Goal: Task Accomplishment & Management: Complete application form

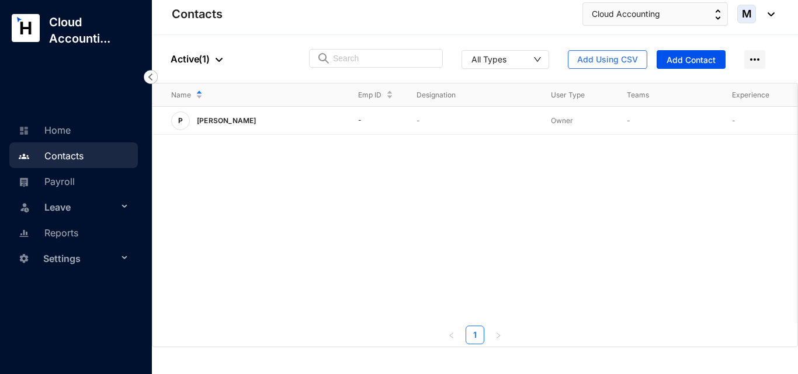
click at [81, 254] on span "Settings" at bounding box center [80, 258] width 75 height 23
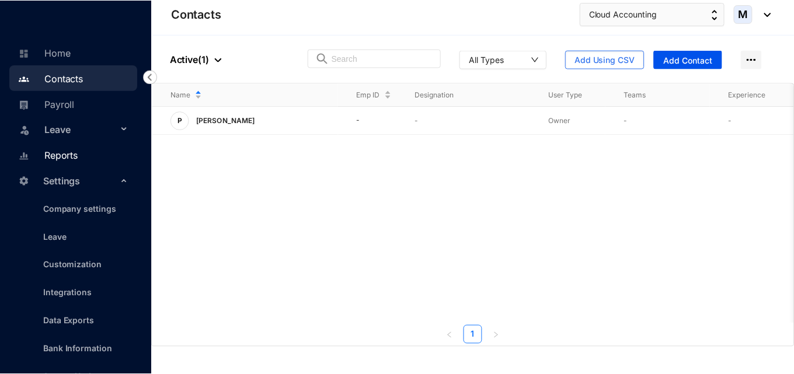
scroll to position [106, 0]
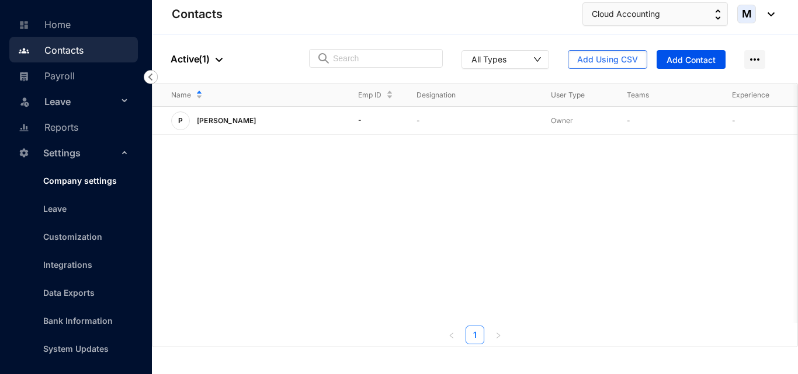
click at [86, 185] on link "Company settings" at bounding box center [75, 181] width 83 height 10
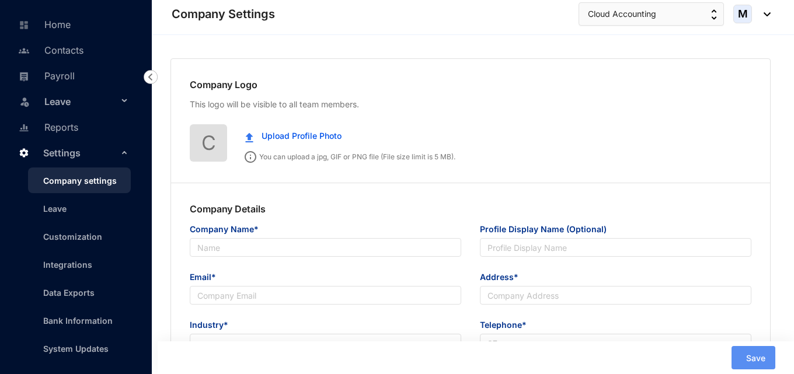
type input "Cloud Accounting"
type input "[EMAIL_ADDRESS][DOMAIN_NAME]"
type input "ggg"
type input "000000000"
radio input "true"
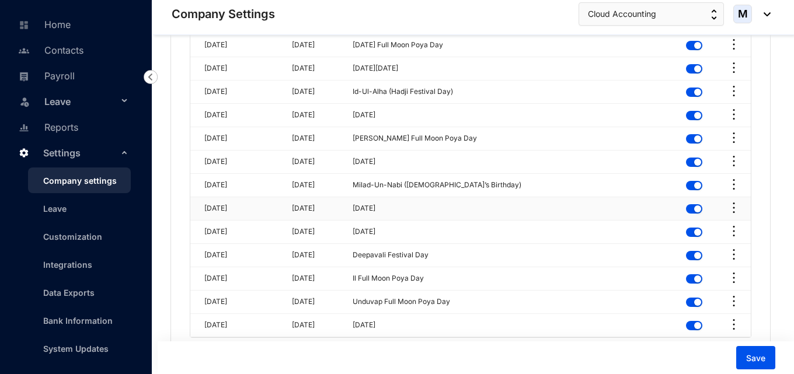
scroll to position [3283, 0]
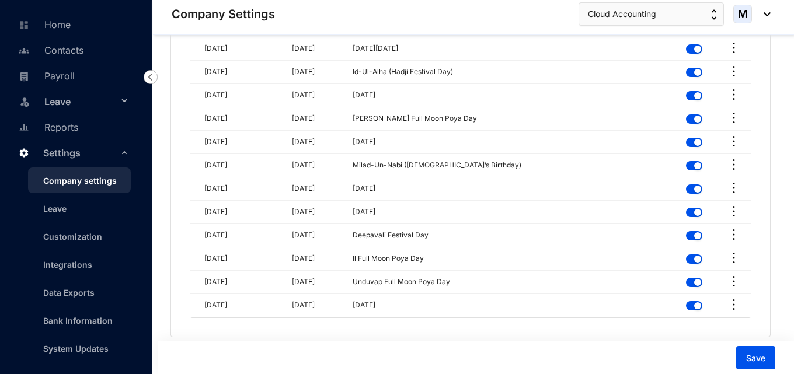
click at [772, 16] on header "Company Settings Cloud Accounting M" at bounding box center [473, 17] width 641 height 35
click at [767, 16] on img at bounding box center [764, 14] width 13 height 4
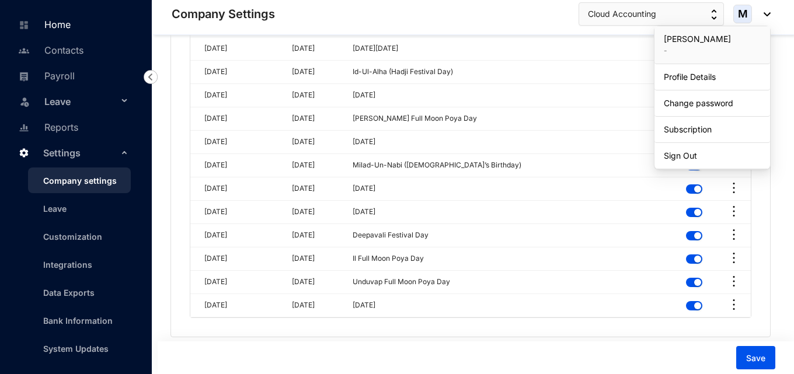
click at [65, 30] on link "Home" at bounding box center [42, 25] width 55 height 12
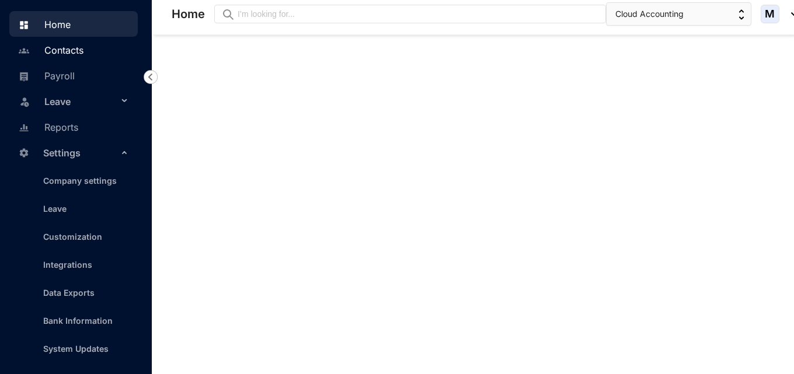
scroll to position [163, 0]
click at [74, 49] on link "Contacts" at bounding box center [49, 50] width 68 height 12
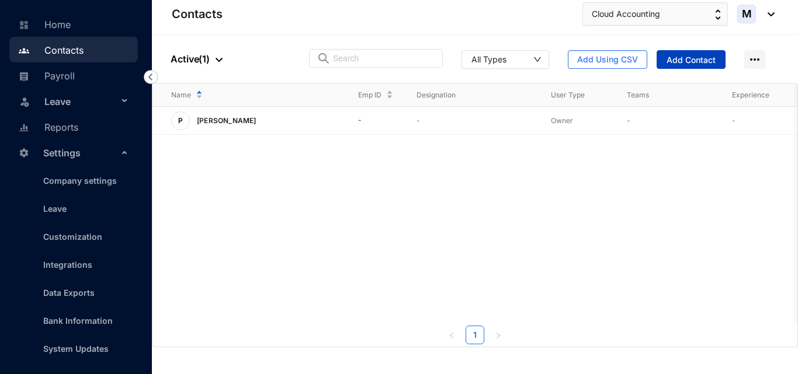
click at [697, 65] on span "Add Contact" at bounding box center [690, 60] width 49 height 12
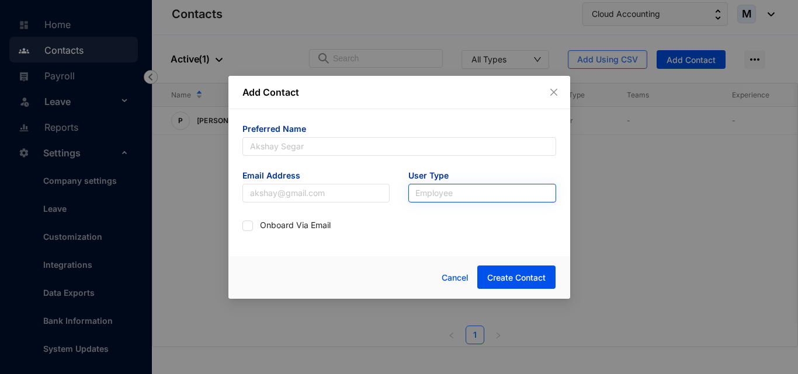
click at [448, 190] on input "search" at bounding box center [482, 194] width 134 height 18
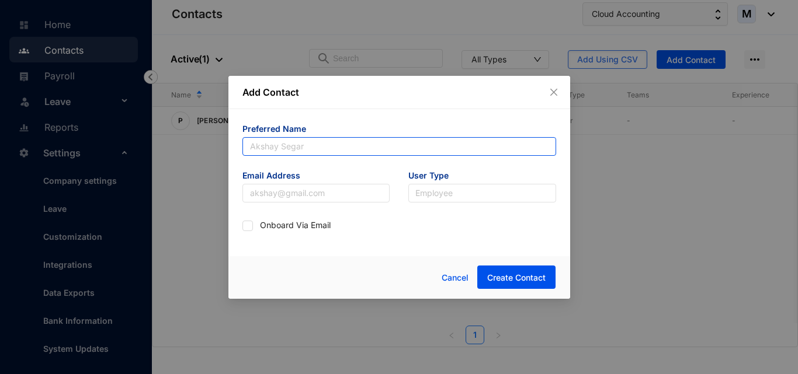
click at [307, 148] on input "text" at bounding box center [399, 146] width 314 height 19
type input "[PERSON_NAME]"
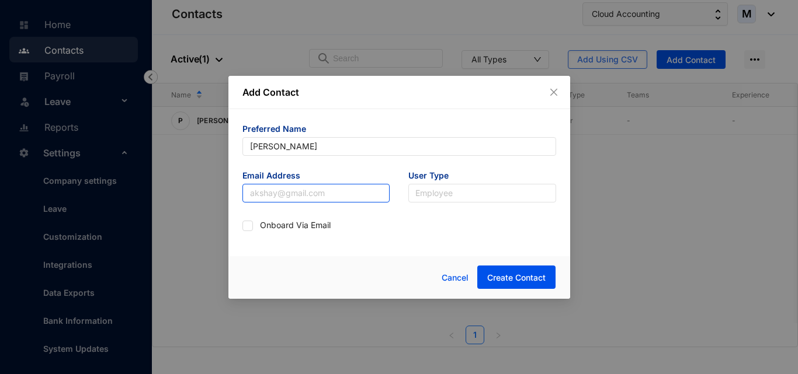
paste input "[EMAIL_ADDRESS][DOMAIN_NAME]"
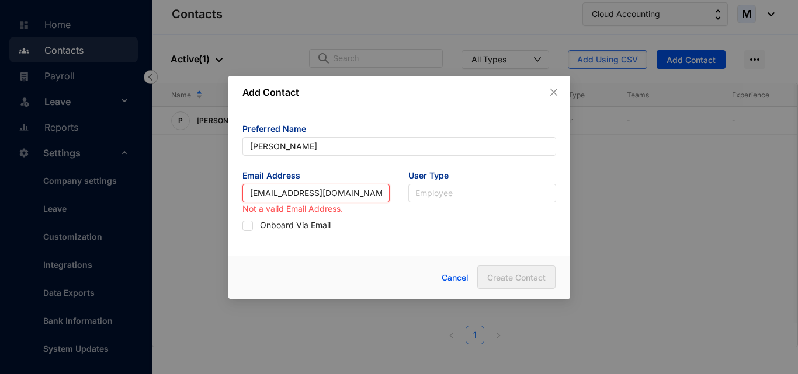
scroll to position [0, 1]
click at [267, 197] on input "[EMAIL_ADDRESS][DOMAIN_NAME]" at bounding box center [316, 193] width 148 height 19
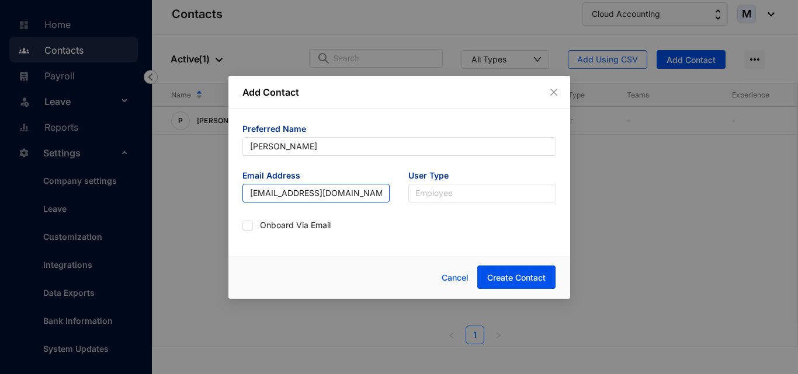
type input "[EMAIL_ADDRESS][DOMAIN_NAME]"
click at [241, 225] on div "Preferred Name [PERSON_NAME] Email Address [EMAIL_ADDRESS][DOMAIN_NAME] User Ty…" at bounding box center [399, 179] width 342 height 140
click at [247, 227] on input "checkbox" at bounding box center [246, 225] width 8 height 8
checkbox input "true"
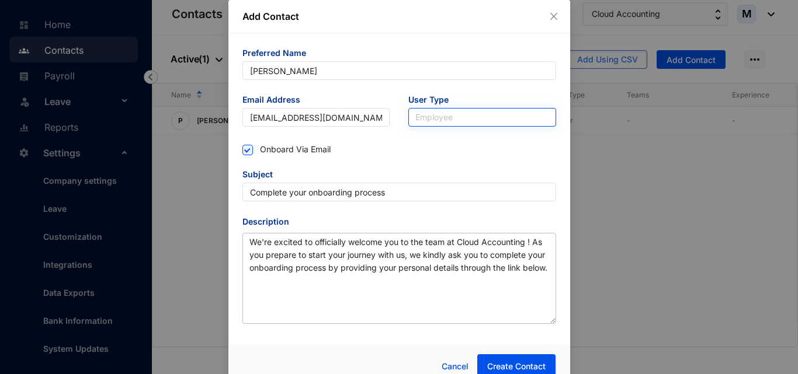
click at [446, 118] on input "search" at bounding box center [482, 118] width 134 height 18
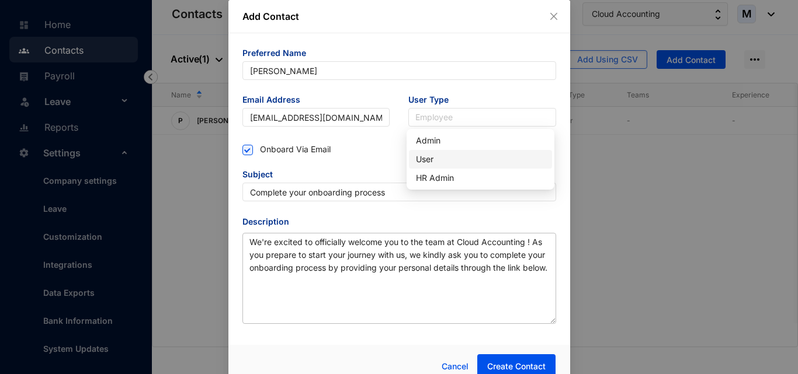
click at [444, 161] on div "User" at bounding box center [480, 159] width 129 height 13
click at [435, 213] on div "Subject Complete your onboarding process Description We're excited to officiall…" at bounding box center [399, 246] width 314 height 155
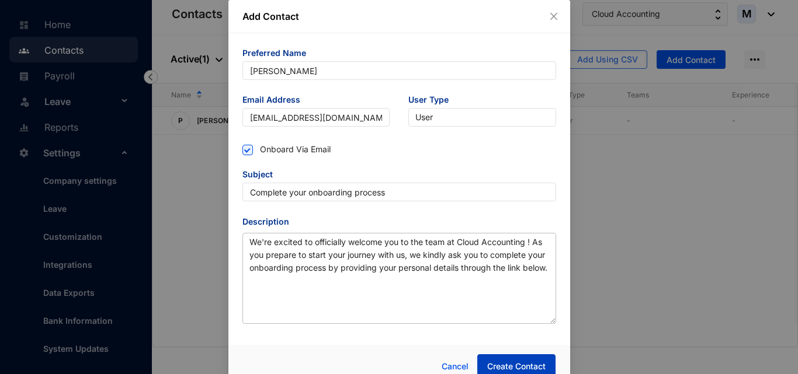
click at [517, 363] on span "Create Contact" at bounding box center [516, 367] width 58 height 12
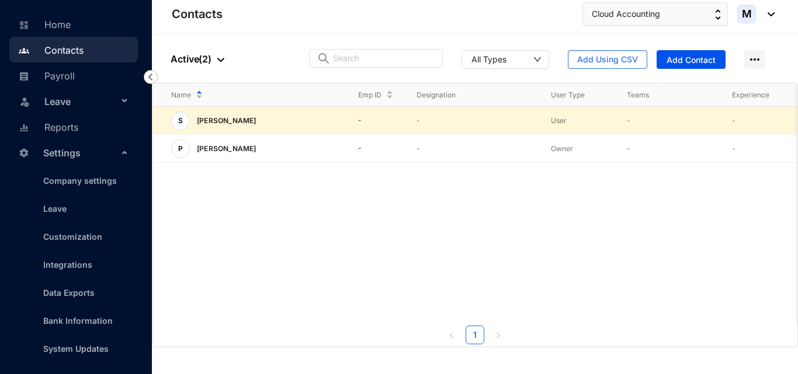
click at [765, 17] on div "M" at bounding box center [755, 14] width 37 height 19
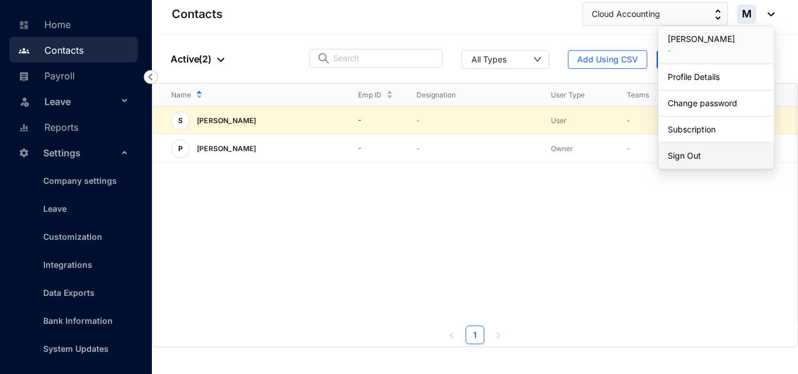
click at [699, 161] on link "Sign Out" at bounding box center [716, 156] width 97 height 12
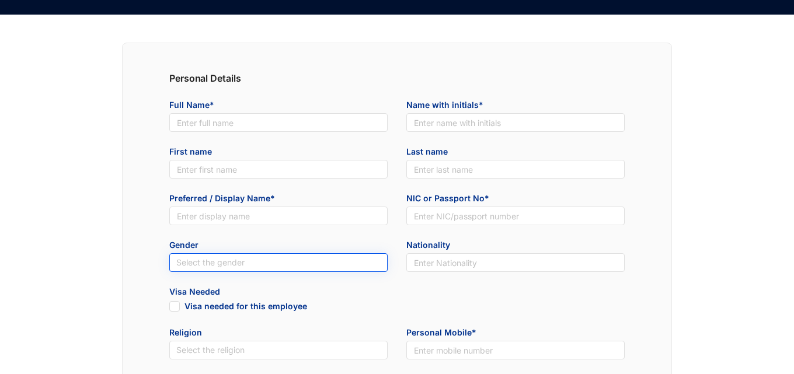
scroll to position [1, 0]
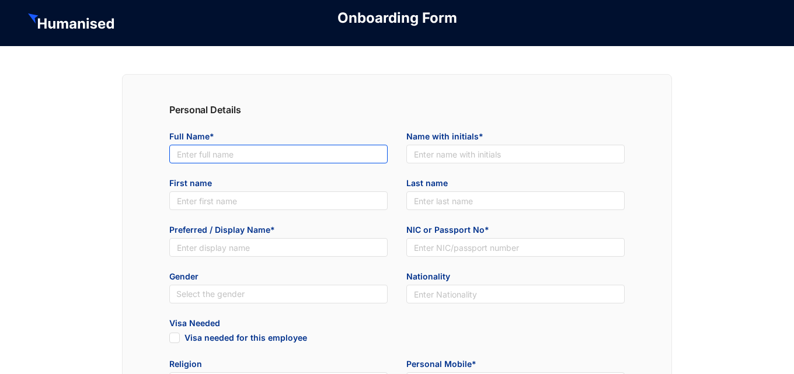
click at [210, 155] on input "text" at bounding box center [278, 154] width 218 height 19
click at [213, 155] on input "Sar" at bounding box center [278, 154] width 218 height 19
type input "Sara Jayasuriya"
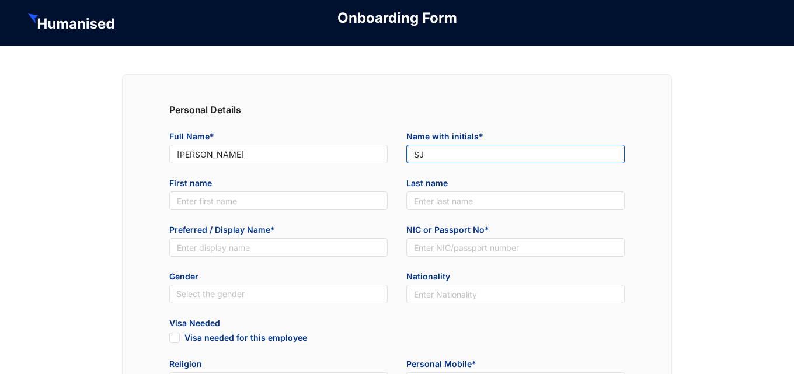
type input "SJ"
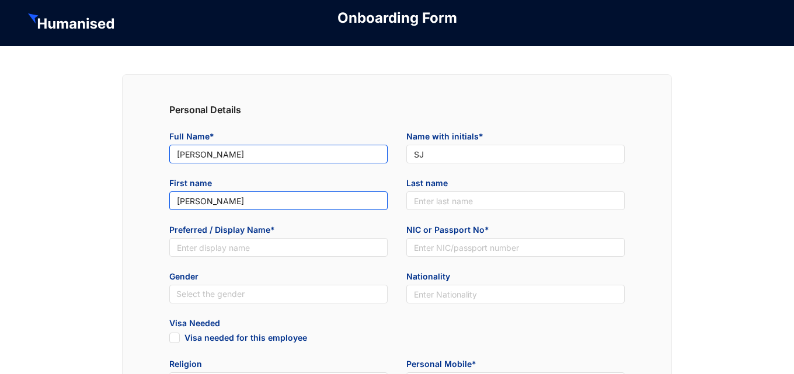
type input "[PERSON_NAME]"
drag, startPoint x: 201, startPoint y: 157, endPoint x: 284, endPoint y: 157, distance: 82.9
click at [284, 157] on input "Sara Jayasuriya" at bounding box center [278, 154] width 218 height 19
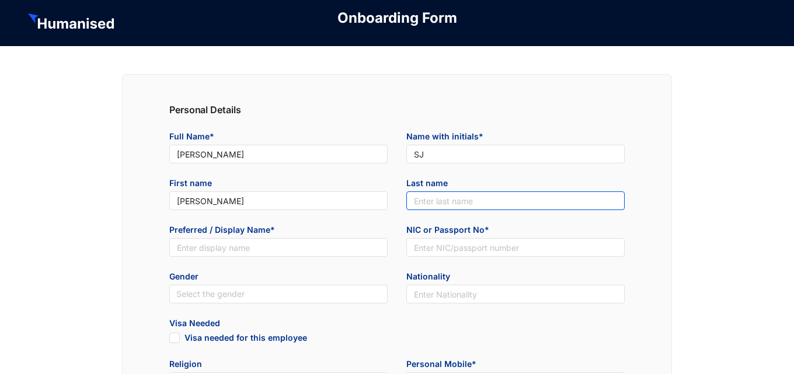
click at [412, 201] on input "text" at bounding box center [516, 201] width 218 height 19
paste input "Jayasuriya"
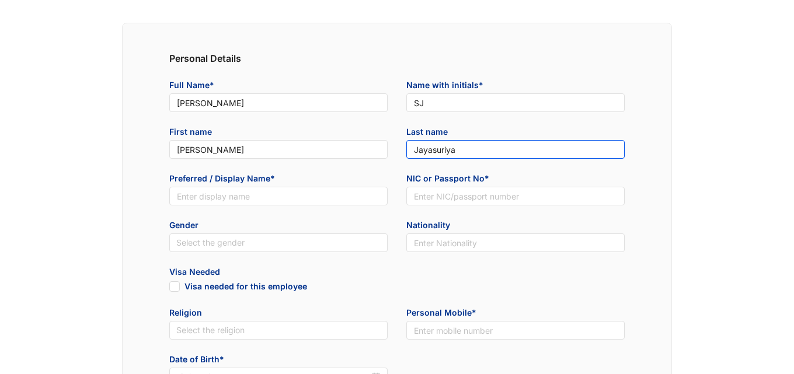
scroll to position [59, 0]
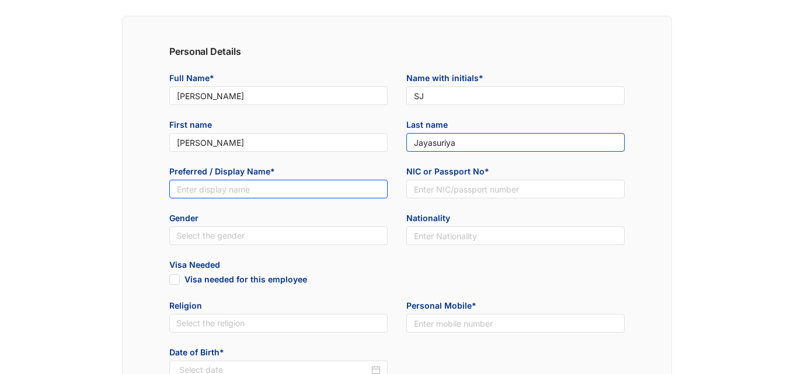
type input "Jayasuriya"
click at [284, 198] on input "text" at bounding box center [278, 189] width 218 height 19
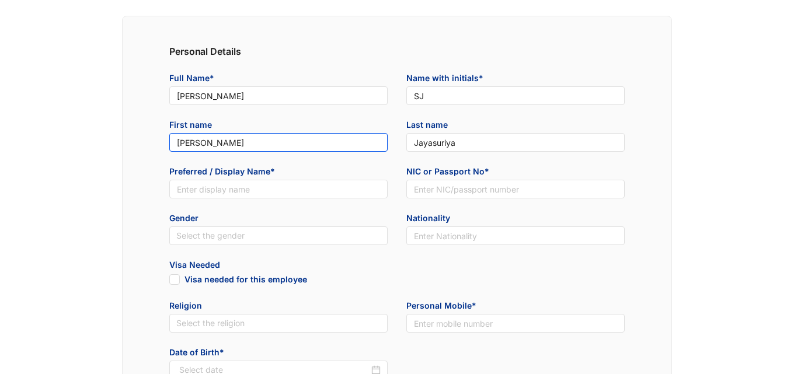
drag, startPoint x: 200, startPoint y: 144, endPoint x: 146, endPoint y: 145, distance: 54.3
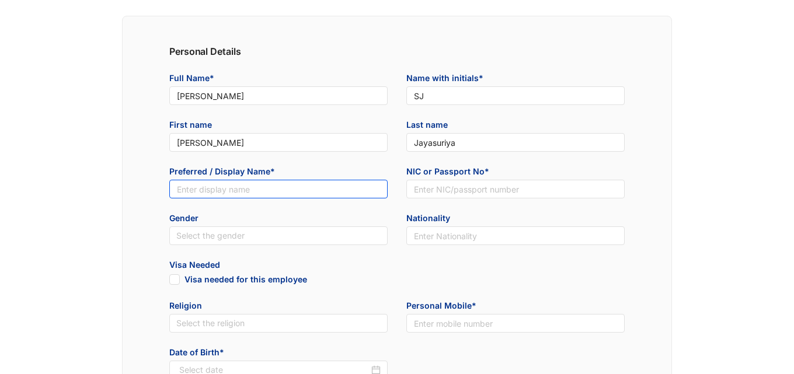
click at [239, 189] on input "text" at bounding box center [278, 189] width 218 height 19
paste input "[PERSON_NAME]"
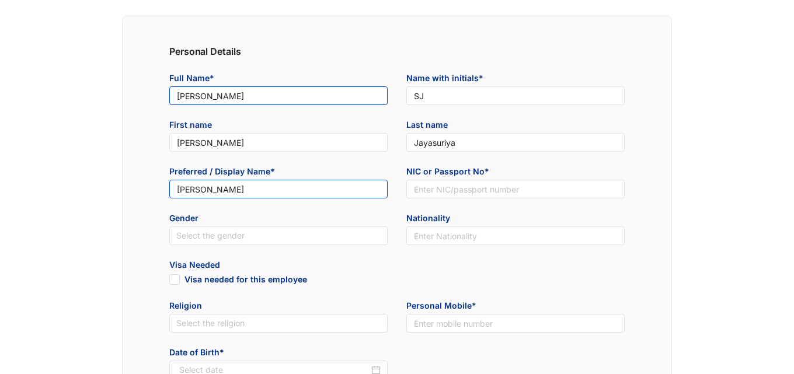
type input "[PERSON_NAME]"
click at [194, 97] on input "Sara Jayasuriya" at bounding box center [278, 95] width 218 height 19
type input "Sara Ann Jayasuriya"
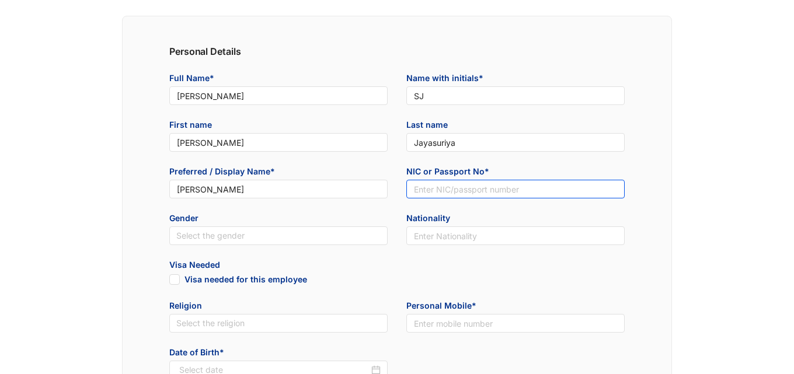
click at [450, 192] on input "text" at bounding box center [516, 189] width 218 height 19
type input "890741363V"
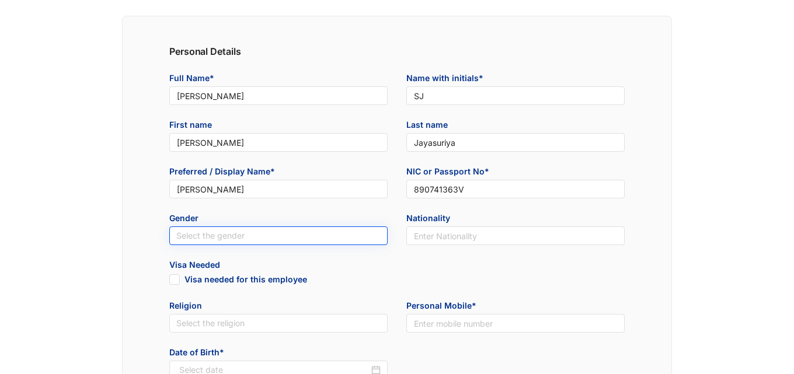
click at [335, 241] on input "search" at bounding box center [278, 236] width 204 height 18
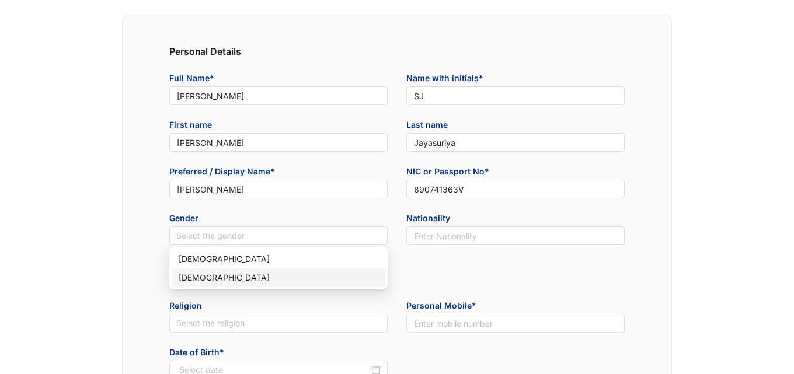
click at [275, 275] on div "Female" at bounding box center [279, 278] width 200 height 13
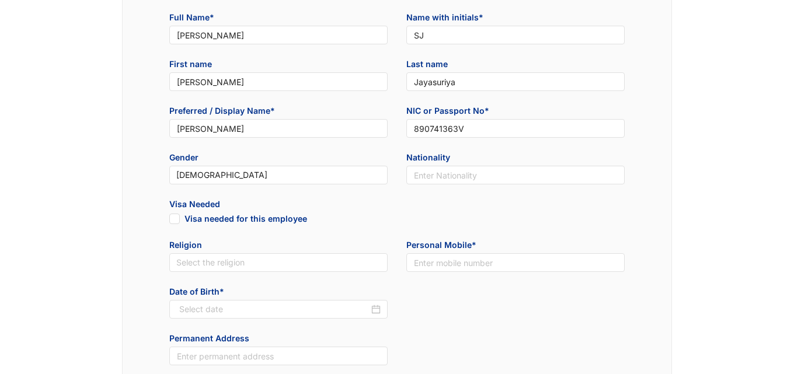
scroll to position [176, 0]
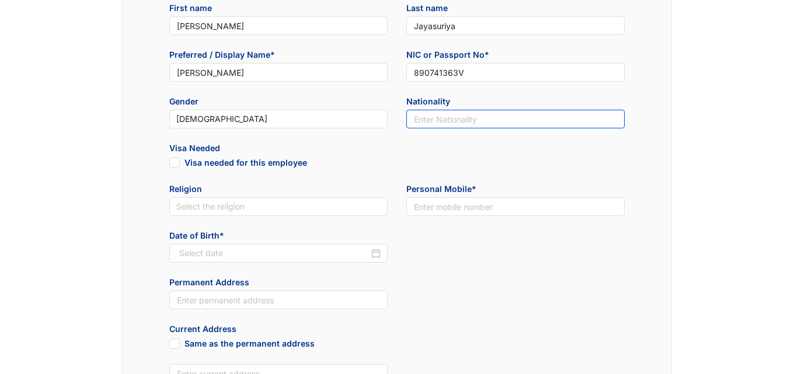
click at [458, 124] on input "text" at bounding box center [516, 119] width 218 height 19
type input "Sri Lankan"
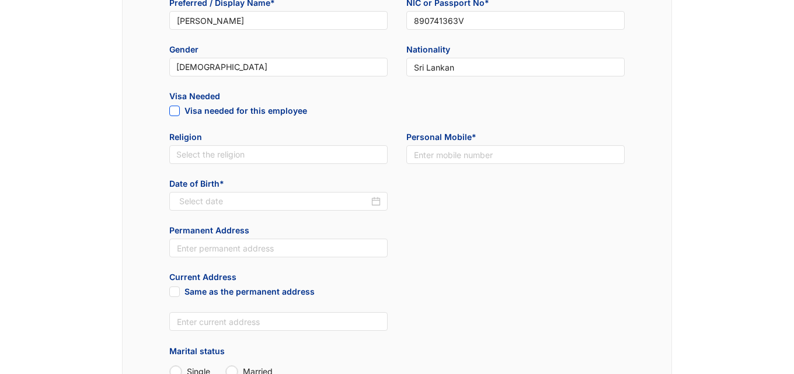
scroll to position [234, 0]
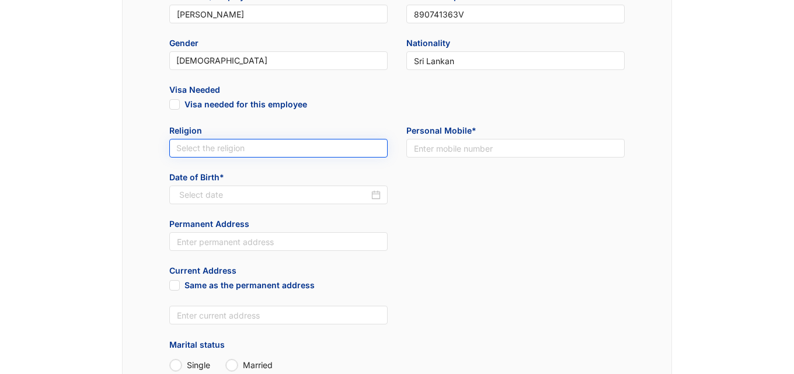
click at [248, 145] on input "search" at bounding box center [278, 149] width 204 height 18
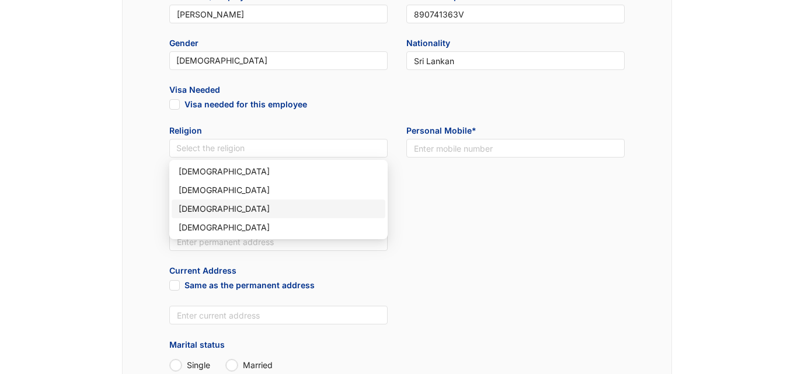
click at [220, 203] on div "Christianity" at bounding box center [279, 209] width 200 height 13
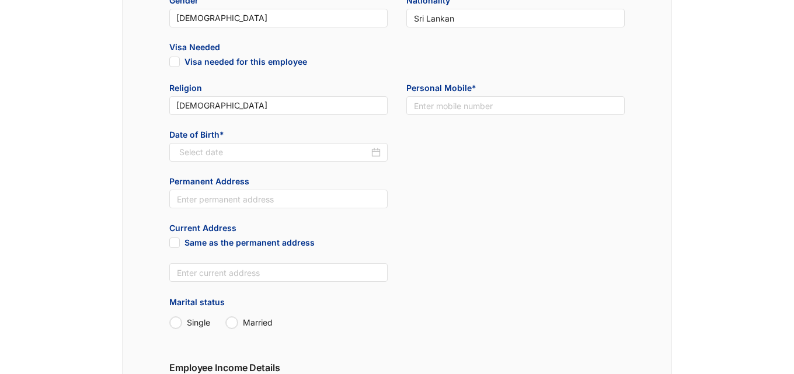
scroll to position [293, 0]
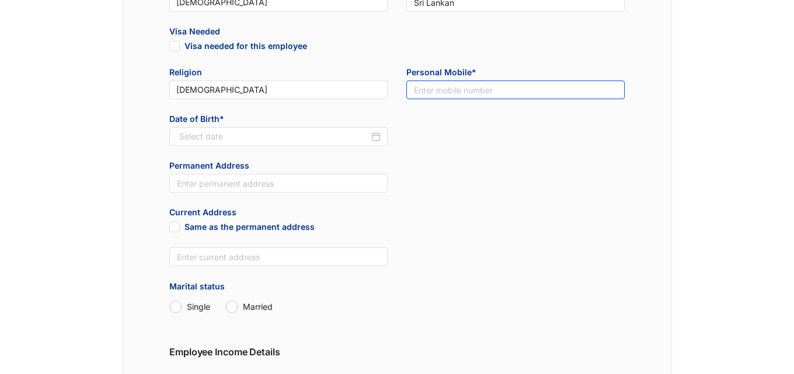
click at [442, 95] on input "text" at bounding box center [516, 90] width 218 height 19
type input "0777556924"
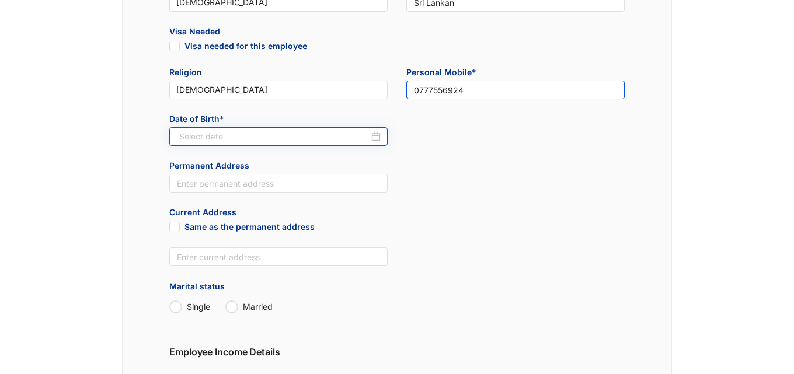
click at [381, 134] on div at bounding box center [278, 136] width 218 height 19
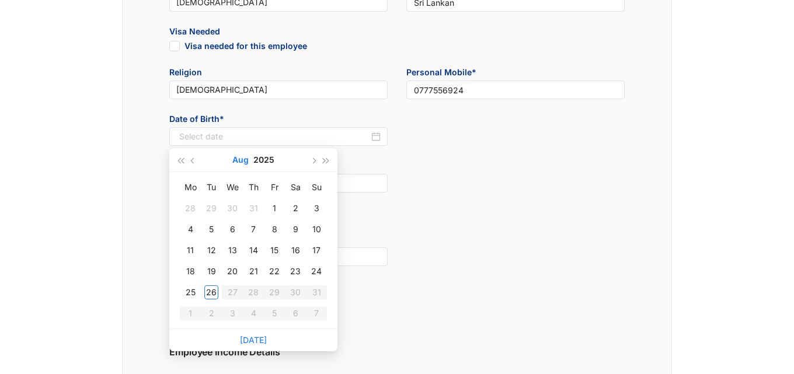
click at [241, 161] on button "Aug" at bounding box center [240, 159] width 16 height 23
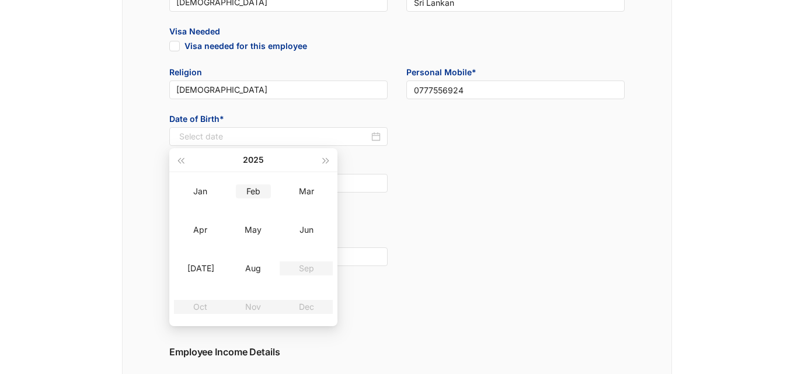
type input "2025-02-26"
click at [255, 164] on button "2025" at bounding box center [253, 159] width 21 height 23
type input "2019-08-26"
type input "2023-08-26"
type input "2020-08-26"
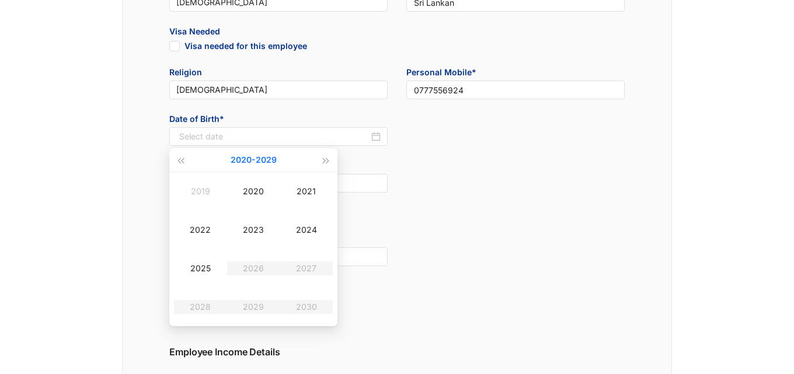
click at [239, 159] on button "2020 - 2029" at bounding box center [254, 159] width 46 height 23
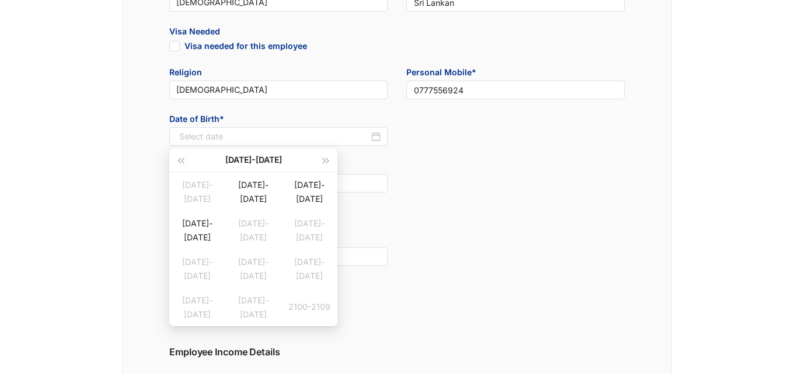
click at [242, 162] on div "2000-2099" at bounding box center [253, 159] width 133 height 23
click at [252, 151] on div "2000-2099" at bounding box center [253, 159] width 133 height 23
click at [198, 187] on div "1990-1999" at bounding box center [197, 185] width 56 height 14
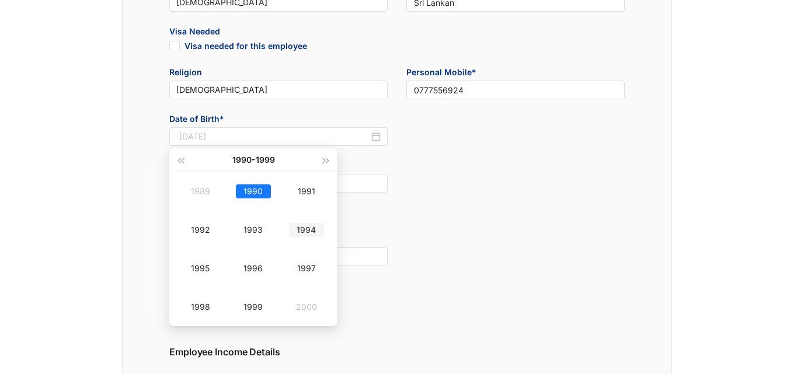
click at [304, 232] on div "1994" at bounding box center [306, 230] width 35 height 14
click at [257, 235] on div "May" at bounding box center [253, 230] width 35 height 14
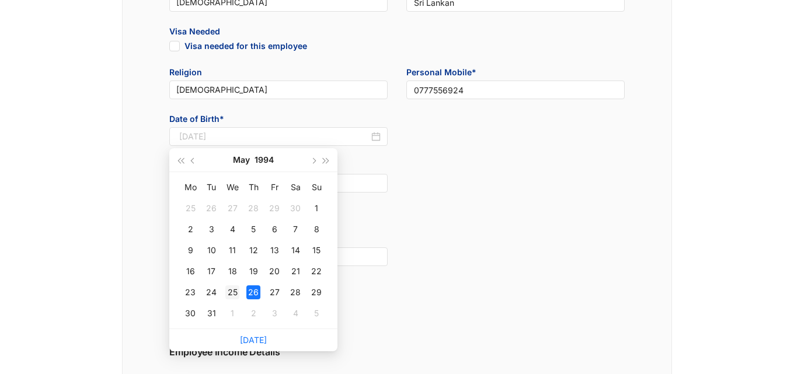
type input "1994-05-25"
click at [234, 291] on div "25" at bounding box center [232, 293] width 14 height 14
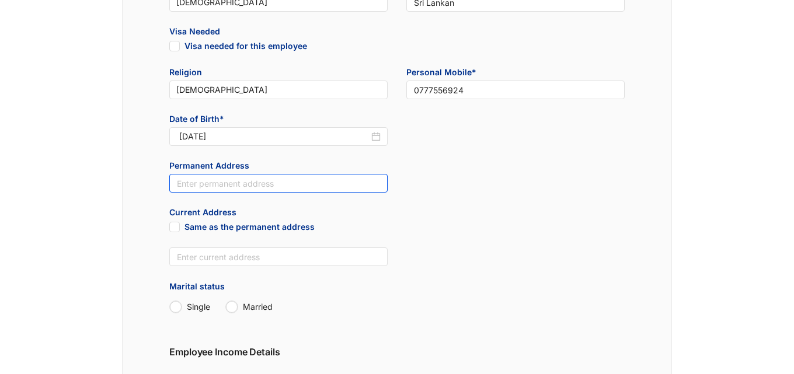
click at [269, 189] on input "text" at bounding box center [278, 183] width 218 height 19
type input "34/1 ME Perera Mawatha, Moratuwa"
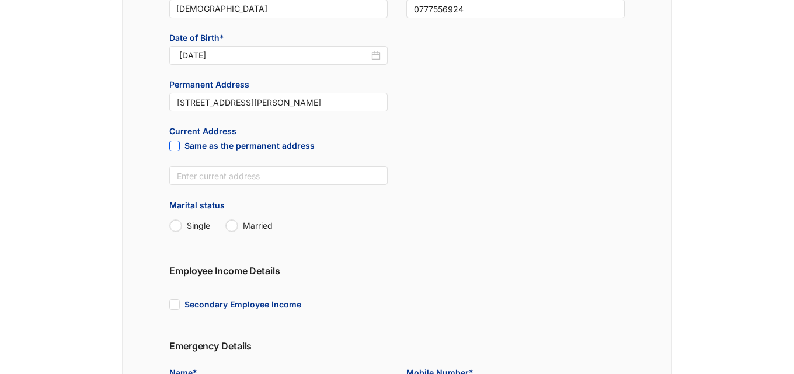
scroll to position [409, 0]
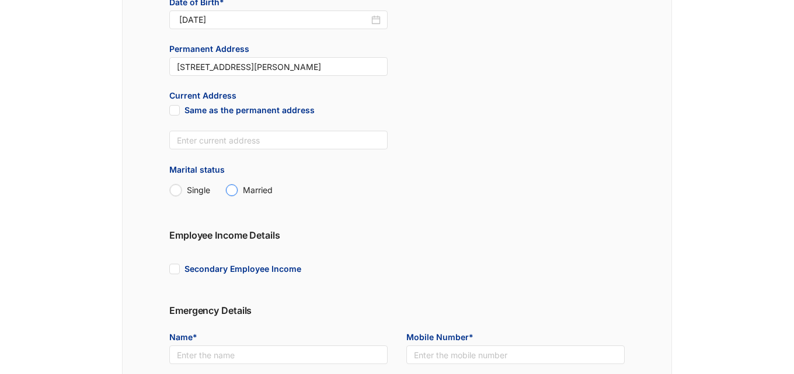
click at [231, 193] on input "Married" at bounding box center [232, 191] width 12 height 12
radio input "true"
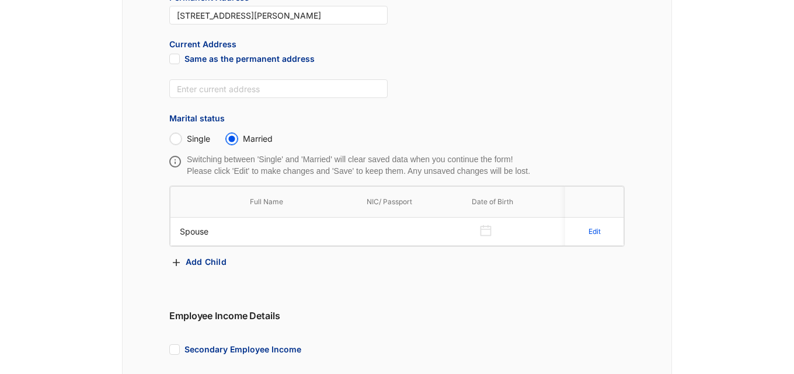
scroll to position [468, 0]
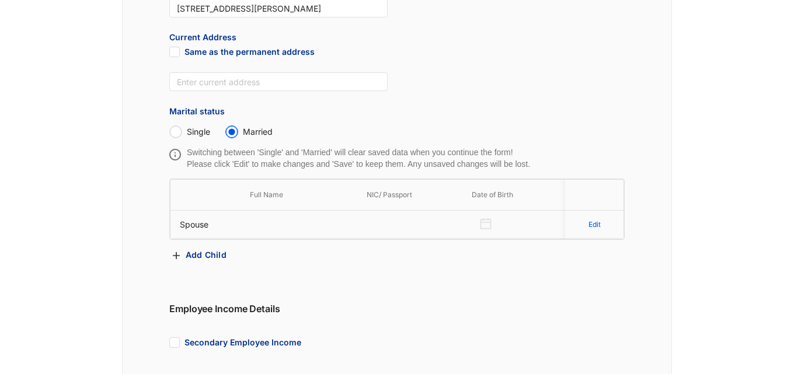
click at [596, 228] on p "Edit" at bounding box center [595, 225] width 12 height 12
click at [308, 225] on input "text" at bounding box center [288, 225] width 76 height 19
click at [308, 225] on input "Paul" at bounding box center [288, 225] width 76 height 19
type input "[PERSON_NAME]"
click at [583, 223] on p "Save" at bounding box center [583, 225] width 19 height 12
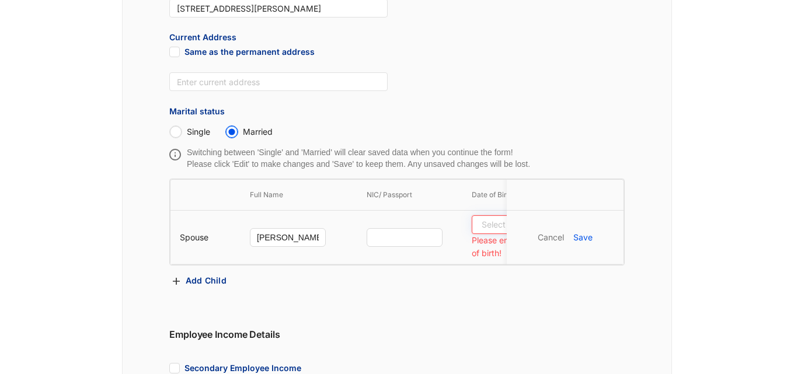
click at [485, 224] on input at bounding box center [505, 224] width 47 height 13
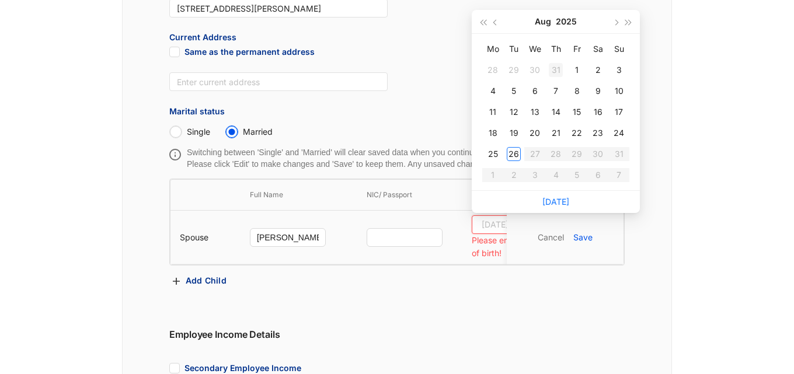
type input "2025/07/31"
click at [552, 9] on div "Permanent Address 34/1 ME Perera Mawatha, Moratuwa" at bounding box center [397, 8] width 474 height 47
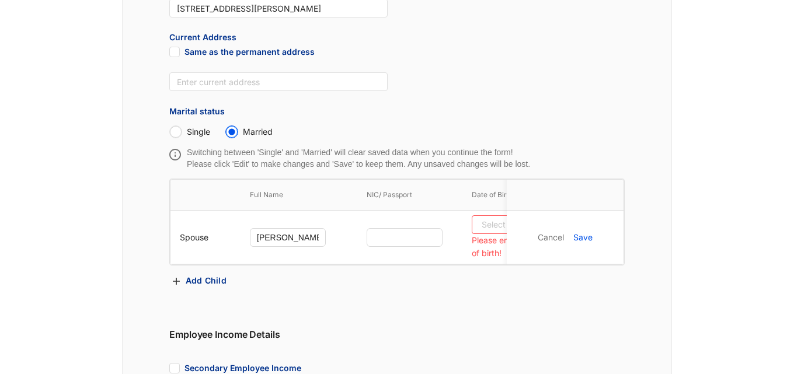
click at [553, 19] on div "Permanent Address 34/1 ME Perera Mawatha, Moratuwa" at bounding box center [397, 8] width 474 height 47
click at [492, 221] on input at bounding box center [505, 224] width 47 height 13
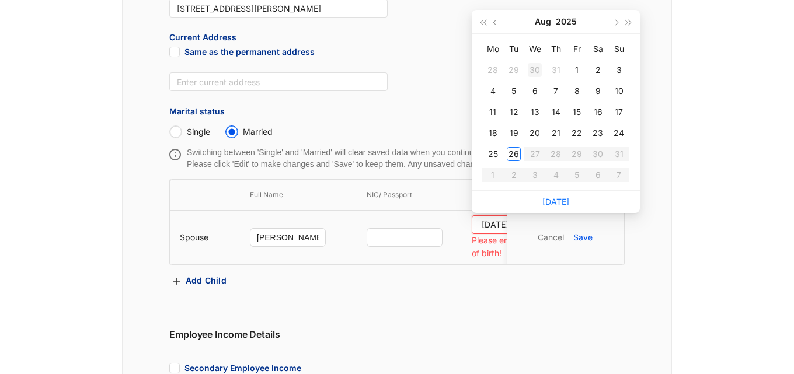
type input "2025/07/30"
click at [551, 19] on button "Aug" at bounding box center [543, 21] width 16 height 23
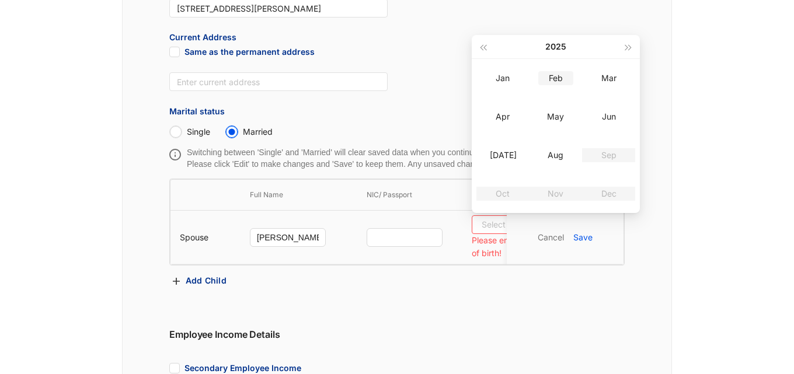
type input "2025/02/26"
click at [553, 50] on button "2025" at bounding box center [556, 46] width 21 height 23
type input "2020/08/26"
click at [557, 52] on button "2020 - 2029" at bounding box center [556, 46] width 46 height 23
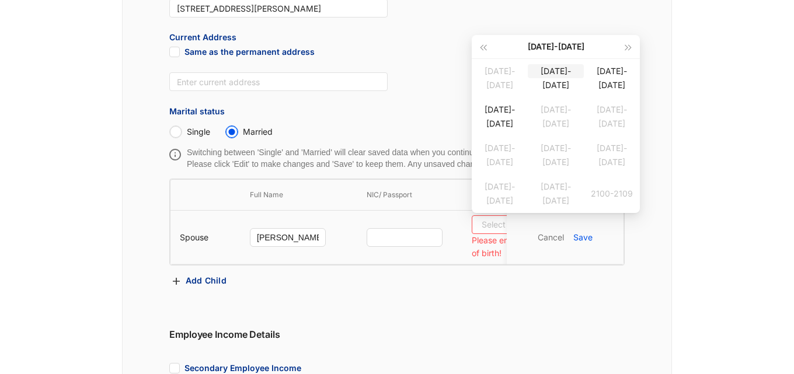
type input "2000/08/26"
click at [551, 48] on div "2000-2099" at bounding box center [555, 46] width 133 height 23
type input "2000/08/26"
click at [531, 50] on div "2000-2099" at bounding box center [555, 46] width 133 height 23
click at [488, 75] on div "1990-1999" at bounding box center [500, 71] width 56 height 14
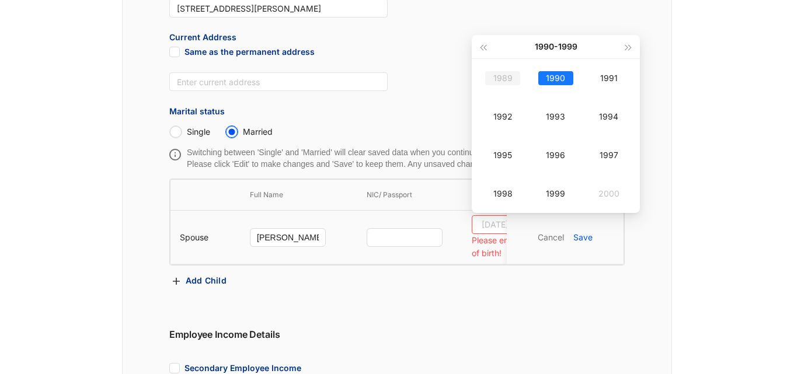
click at [501, 74] on div "1989" at bounding box center [502, 78] width 35 height 14
click at [598, 89] on td "Mar" at bounding box center [608, 78] width 53 height 39
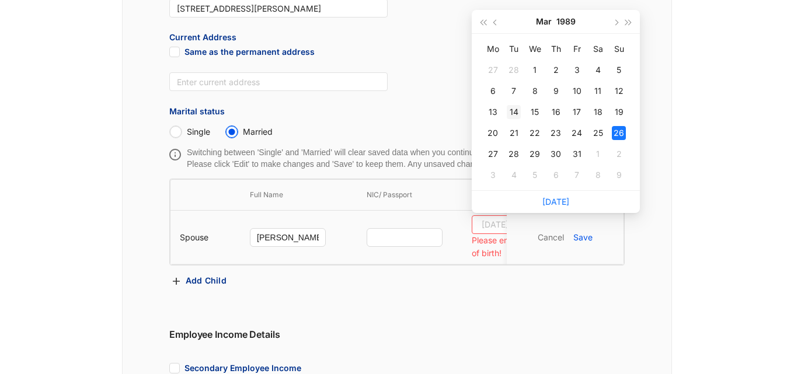
click at [516, 107] on div "14" at bounding box center [514, 112] width 14 height 14
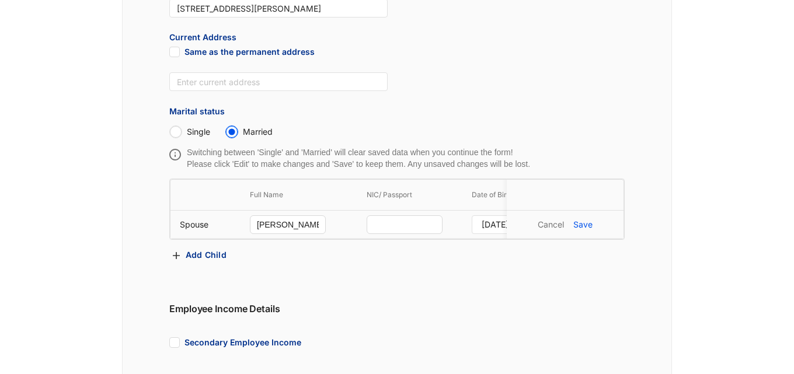
type input "1989/03/14"
click at [411, 221] on input "text" at bounding box center [405, 225] width 76 height 19
click at [563, 223] on p "Cancel" at bounding box center [551, 225] width 26 height 12
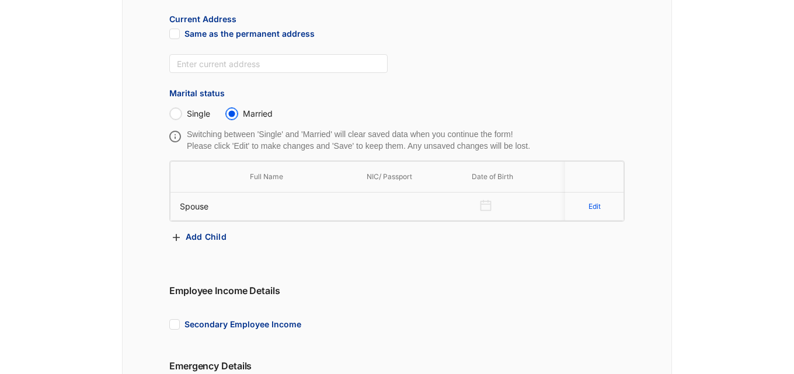
scroll to position [526, 0]
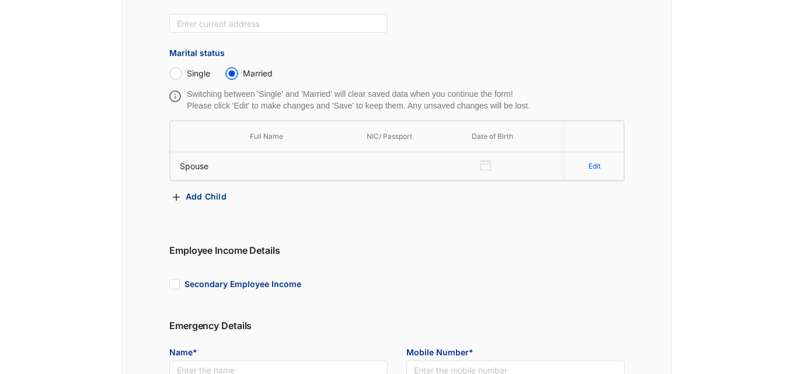
click at [600, 164] on p "Edit" at bounding box center [595, 167] width 12 height 12
click at [315, 163] on input "text" at bounding box center [288, 166] width 76 height 19
type input "[PERSON_NAME]"
type input "890741363V"
click at [483, 160] on input at bounding box center [505, 166] width 47 height 13
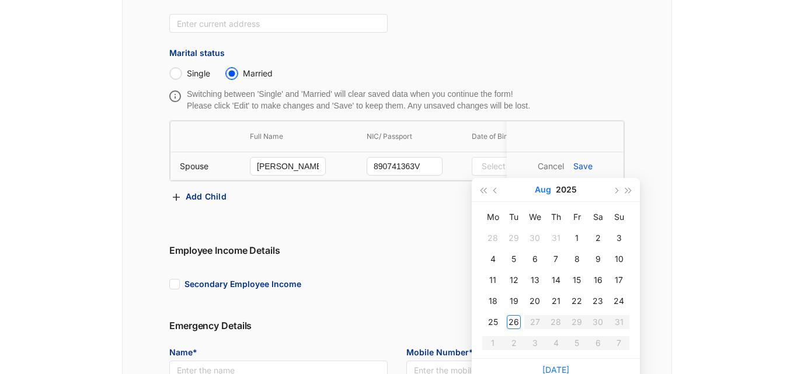
click at [544, 192] on button "Aug" at bounding box center [543, 189] width 16 height 23
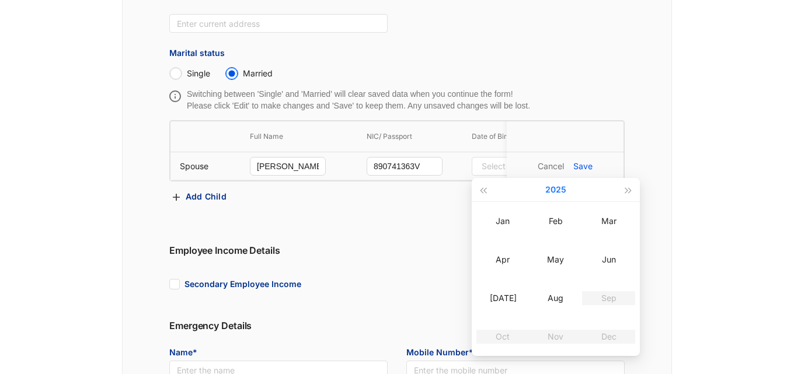
click at [551, 187] on button "2025" at bounding box center [556, 189] width 21 height 23
click at [555, 189] on button "2020 - 2029" at bounding box center [556, 189] width 46 height 23
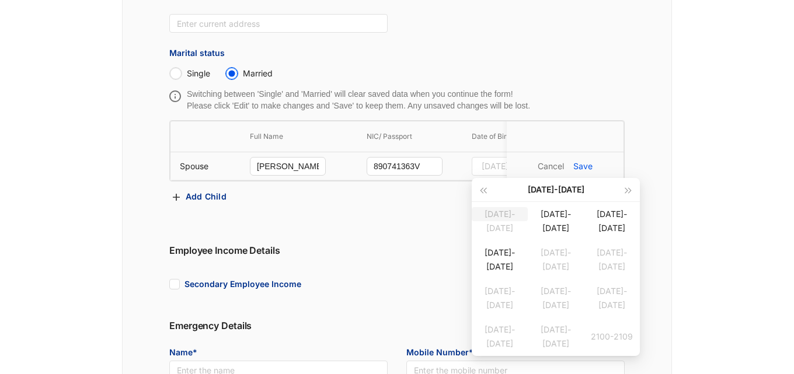
click at [495, 216] on div "1990-1999" at bounding box center [500, 214] width 56 height 14
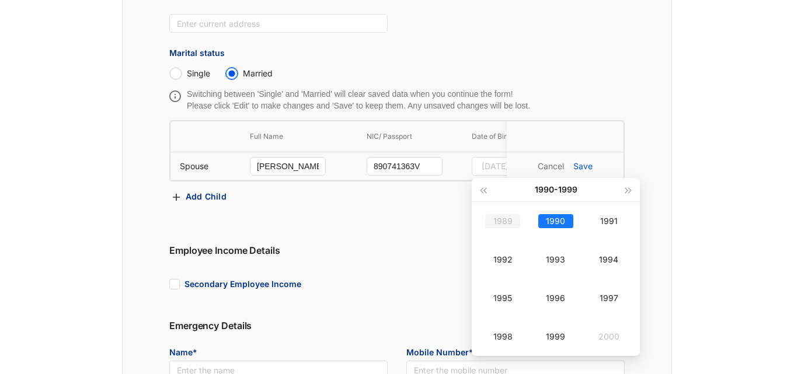
click at [512, 217] on div "1989" at bounding box center [502, 221] width 35 height 14
click at [609, 228] on td "Mar" at bounding box center [608, 221] width 53 height 39
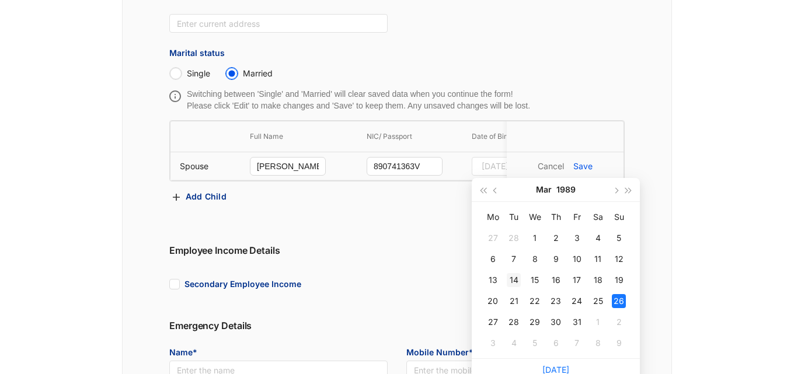
type input "1989/03/14"
click at [515, 279] on div "14" at bounding box center [514, 280] width 14 height 14
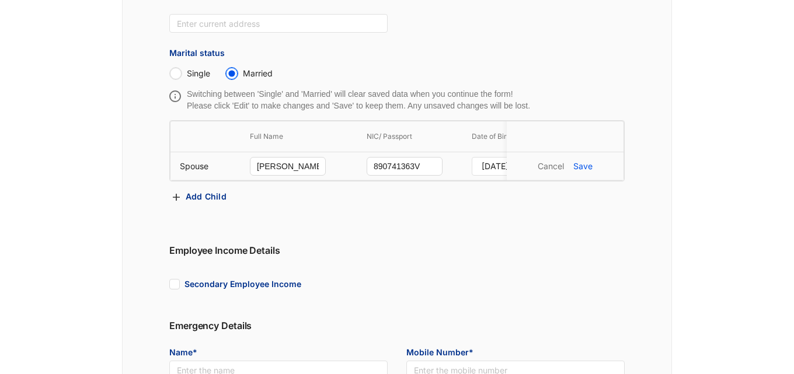
click at [589, 170] on p "Save" at bounding box center [583, 167] width 19 height 12
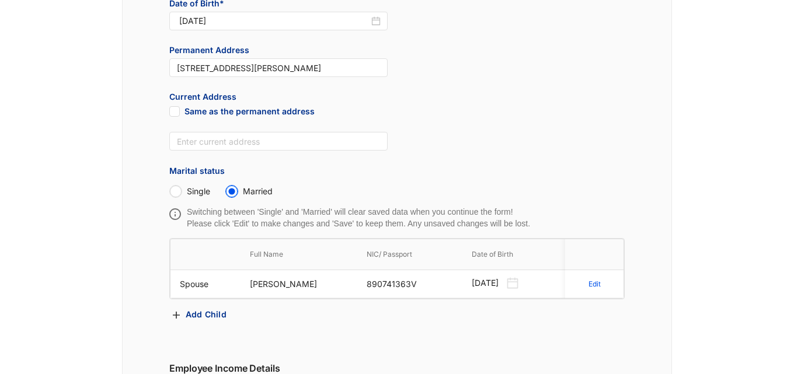
scroll to position [784, 0]
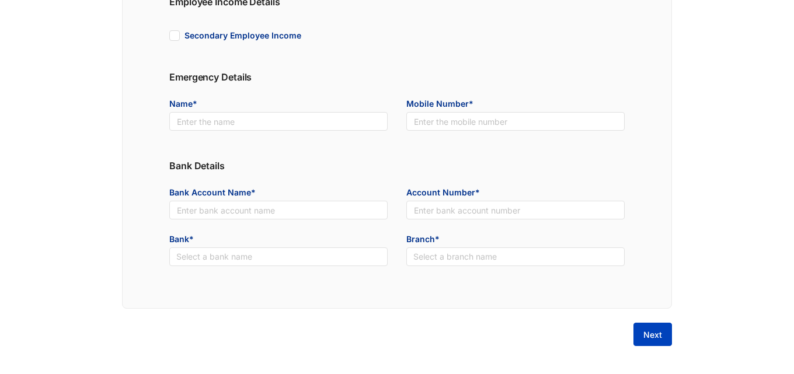
click at [655, 329] on button "Next" at bounding box center [653, 334] width 39 height 23
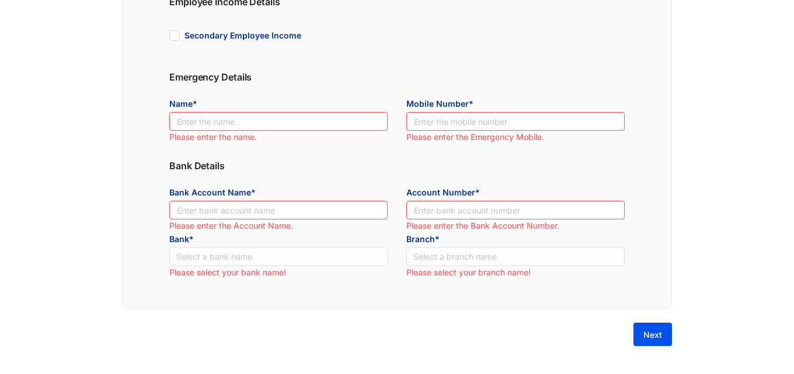
click at [223, 123] on input "text" at bounding box center [278, 121] width 218 height 19
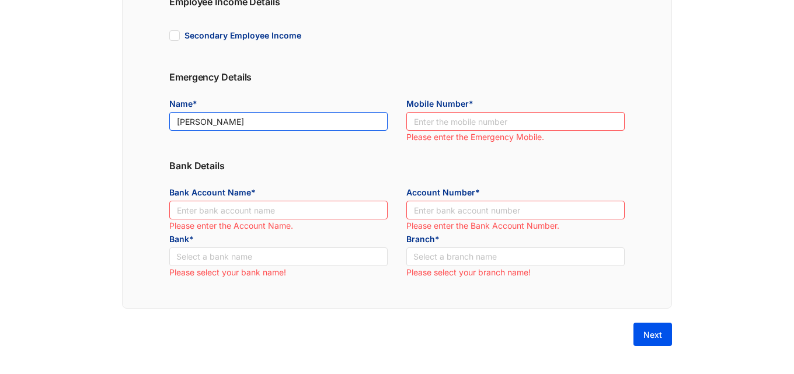
type input "[PERSON_NAME]"
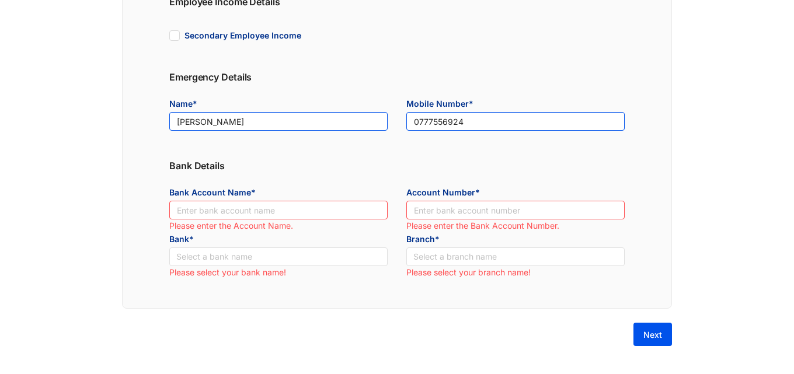
type input "0777556924"
drag, startPoint x: 233, startPoint y: 124, endPoint x: 137, endPoint y: 117, distance: 96.0
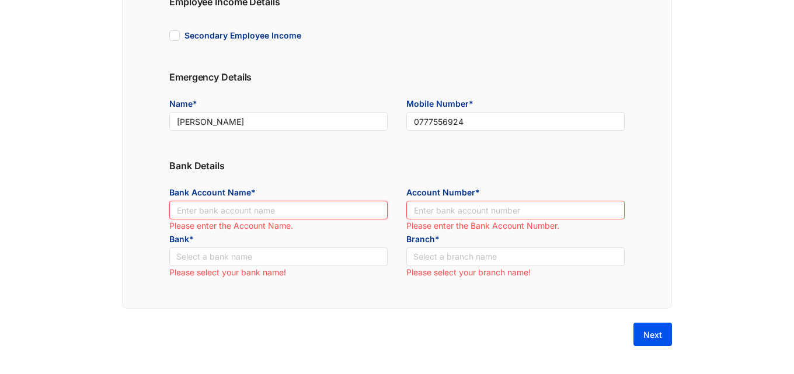
click at [187, 204] on input "text" at bounding box center [278, 210] width 218 height 19
paste input "[PERSON_NAME]"
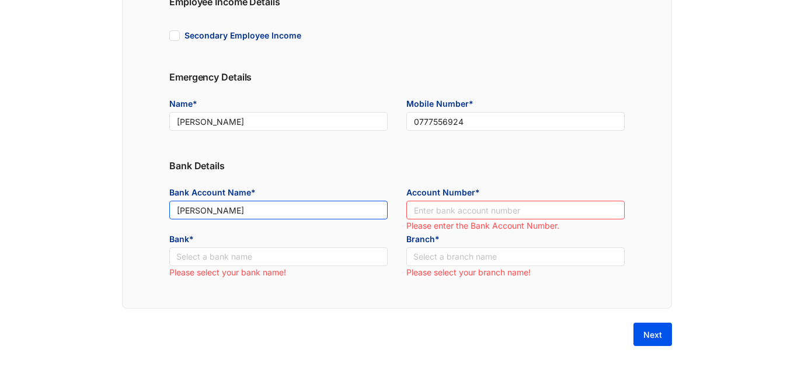
click at [194, 213] on input "[PERSON_NAME]" at bounding box center [278, 210] width 218 height 19
type input "Paul Jason Mitchell"
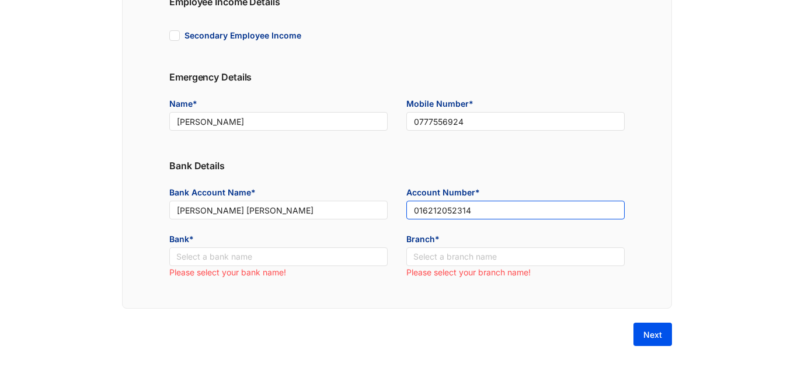
type input "016212052314"
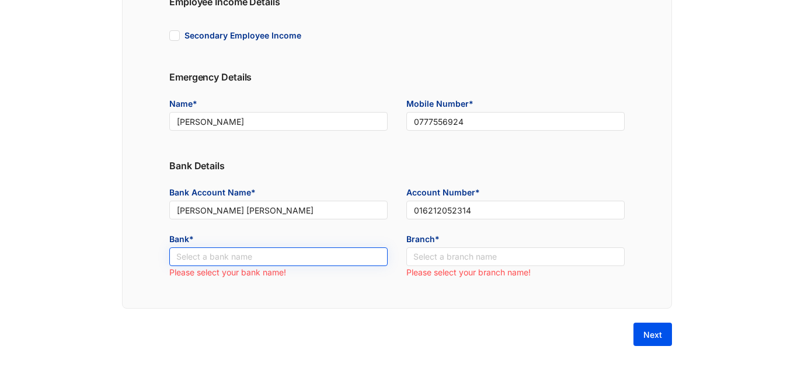
click at [293, 259] on input "search" at bounding box center [278, 257] width 204 height 18
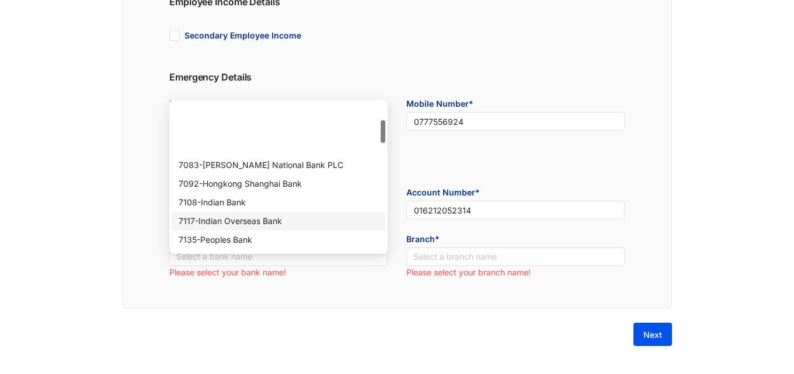
scroll to position [117, 0]
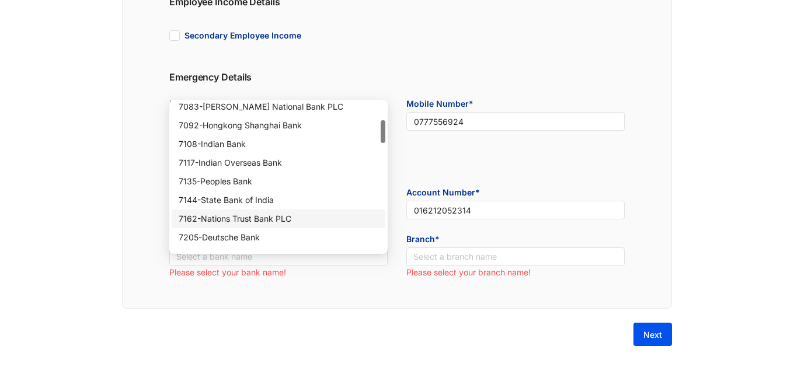
click at [269, 210] on div "7162 - Nations Trust Bank PLC" at bounding box center [279, 219] width 214 height 19
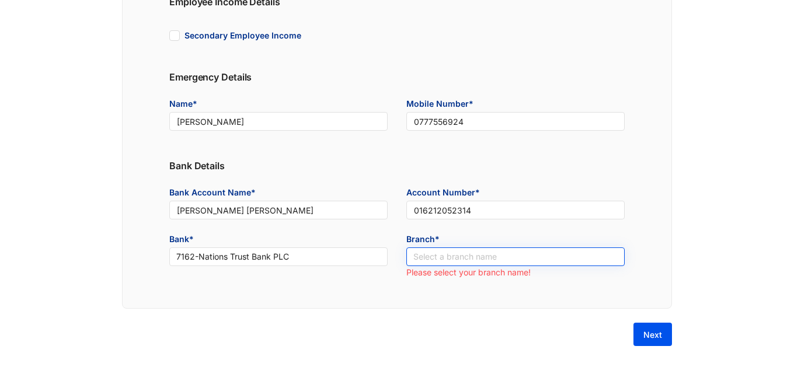
click at [424, 251] on input "search" at bounding box center [516, 257] width 204 height 18
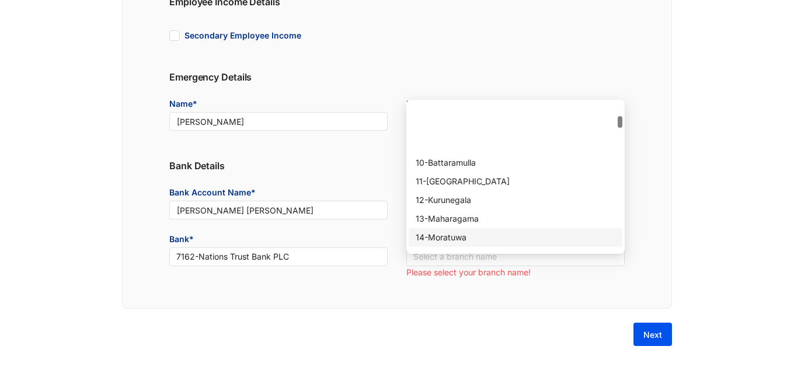
scroll to position [175, 0]
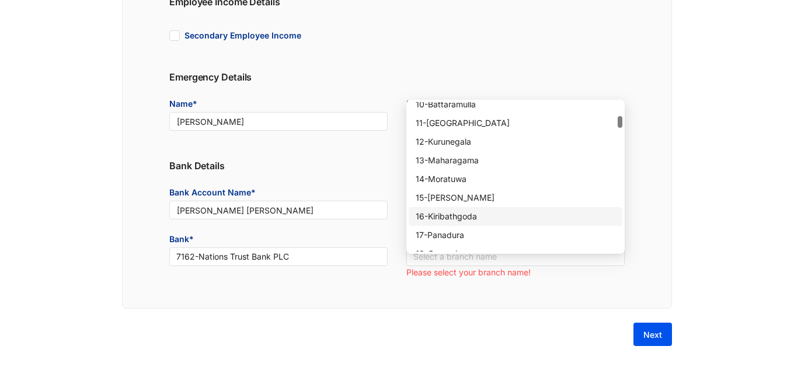
click at [461, 211] on div "16 - Kiribathgoda" at bounding box center [516, 216] width 200 height 13
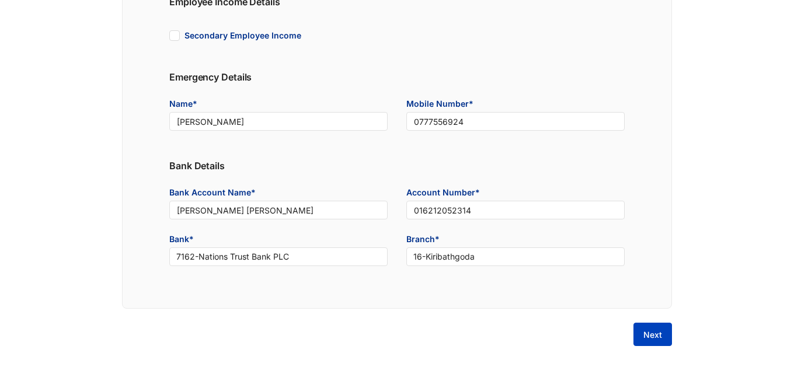
click at [665, 332] on button "Next" at bounding box center [653, 334] width 39 height 23
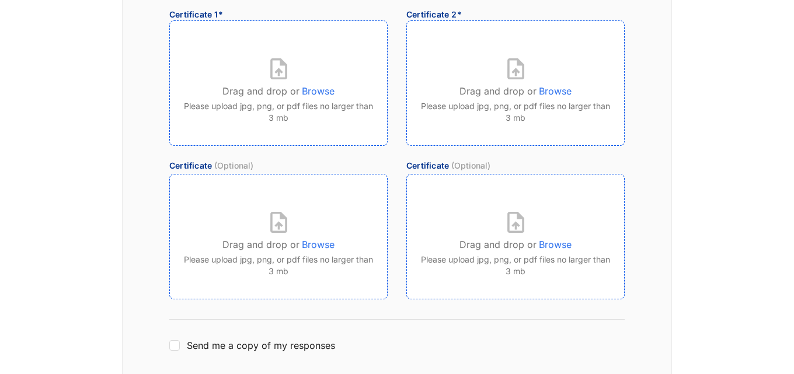
scroll to position [512, 0]
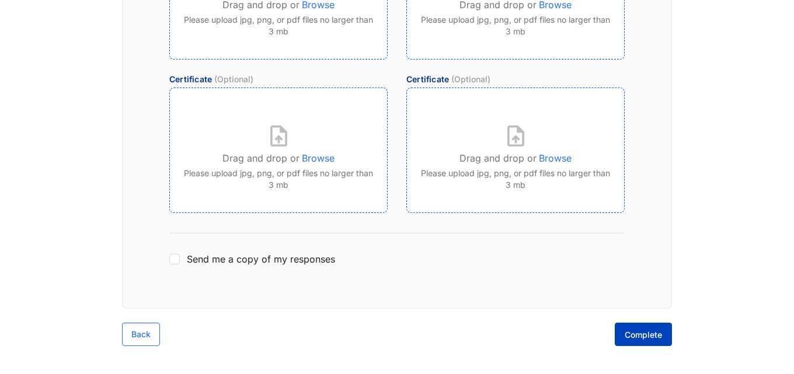
click at [646, 338] on span "Complete" at bounding box center [643, 335] width 37 height 12
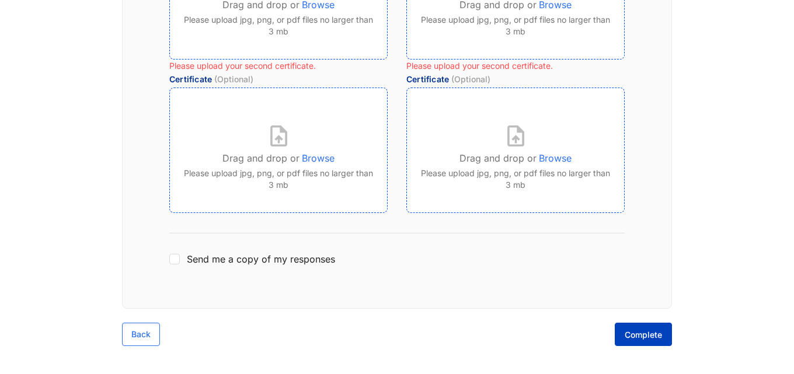
click at [631, 334] on span "Complete" at bounding box center [643, 335] width 37 height 12
click at [153, 330] on button "Back" at bounding box center [141, 334] width 38 height 23
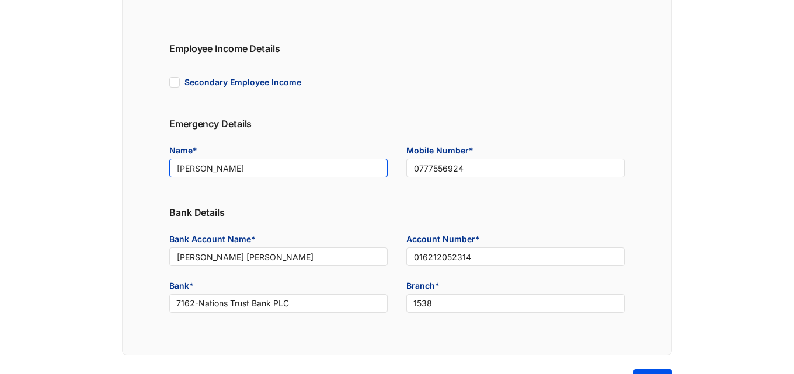
scroll to position [784, 0]
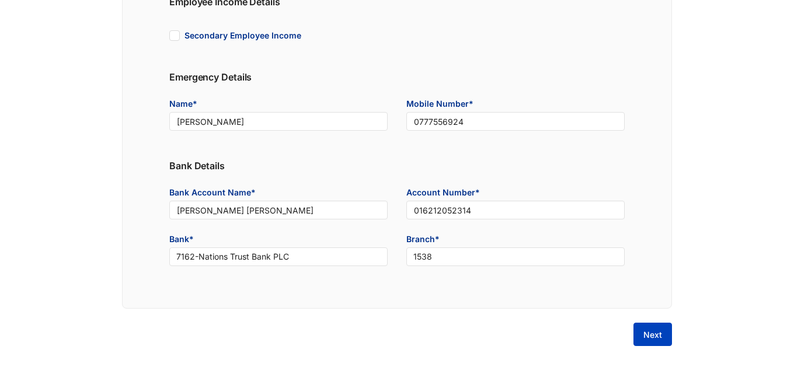
click at [654, 338] on span "Next" at bounding box center [653, 335] width 19 height 12
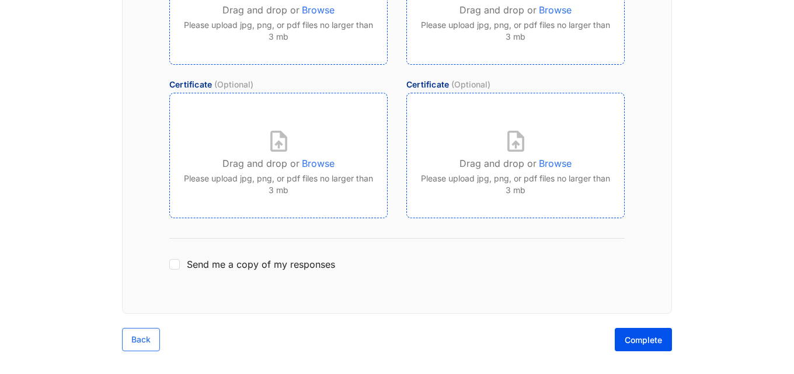
scroll to position [512, 0]
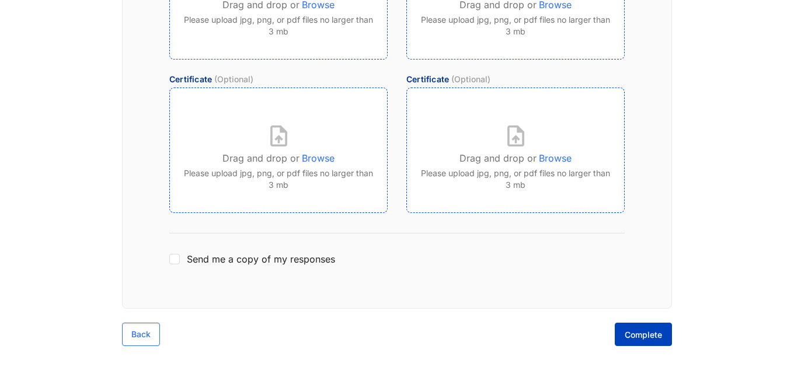
click at [646, 329] on button "Complete" at bounding box center [643, 334] width 57 height 23
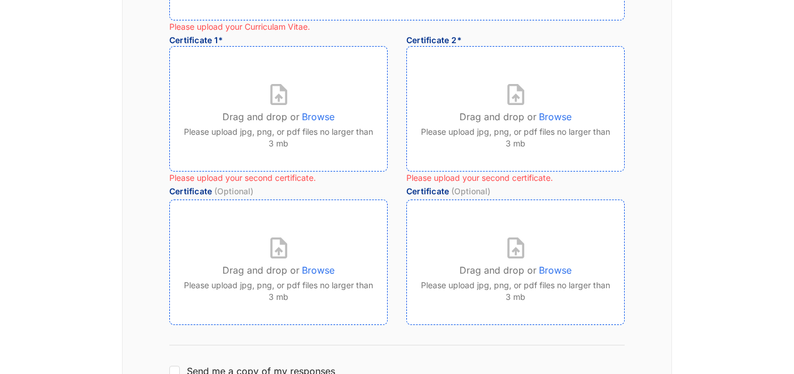
scroll to position [336, 0]
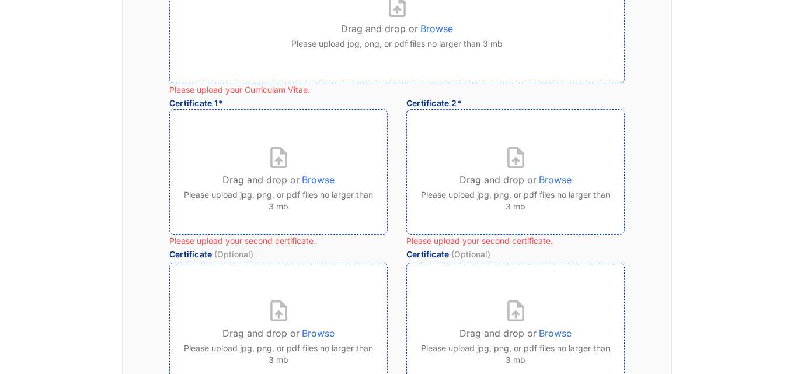
click at [317, 179] on p "Browse" at bounding box center [318, 177] width 33 height 19
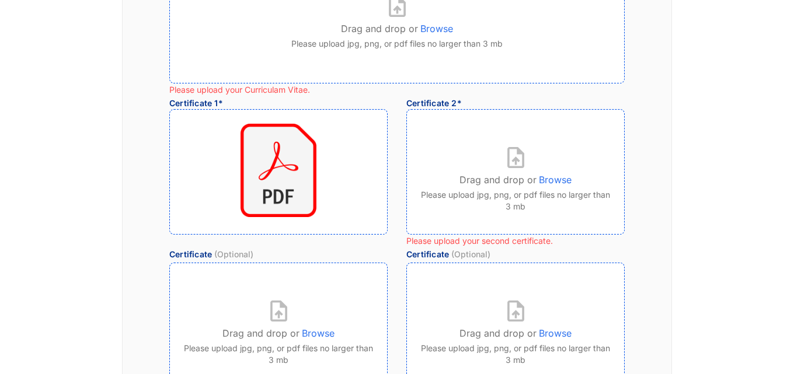
click at [554, 178] on p "Browse" at bounding box center [555, 177] width 33 height 19
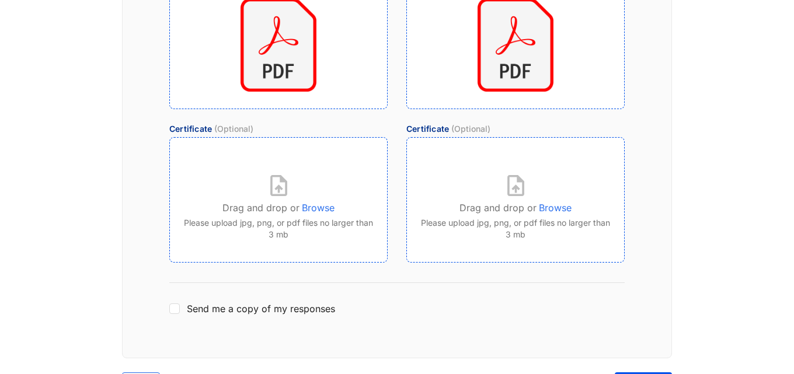
scroll to position [512, 0]
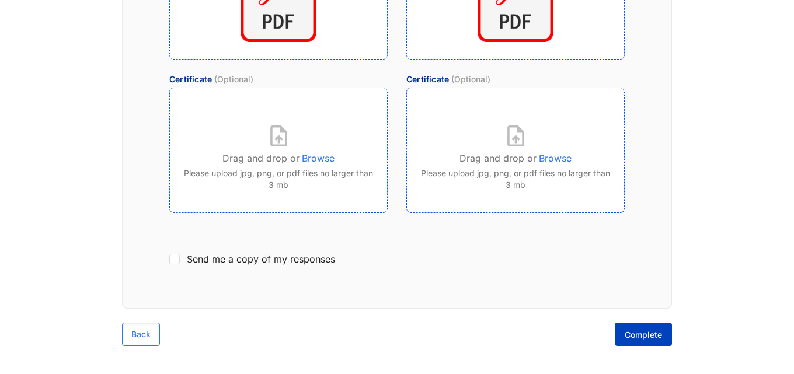
click at [648, 341] on button "Complete" at bounding box center [643, 334] width 57 height 23
click at [642, 331] on span "Complete" at bounding box center [643, 335] width 37 height 12
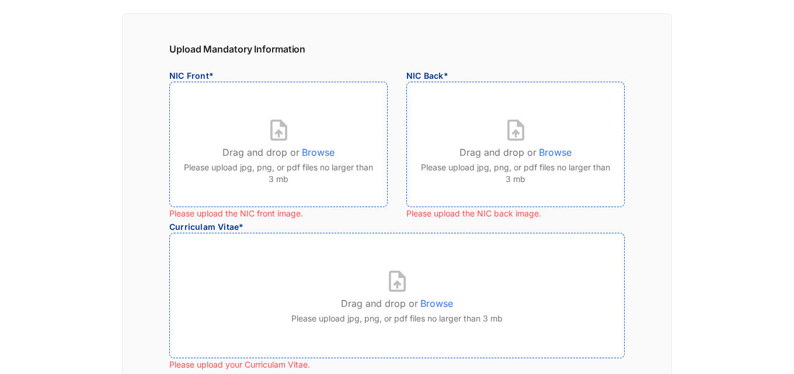
scroll to position [58, 0]
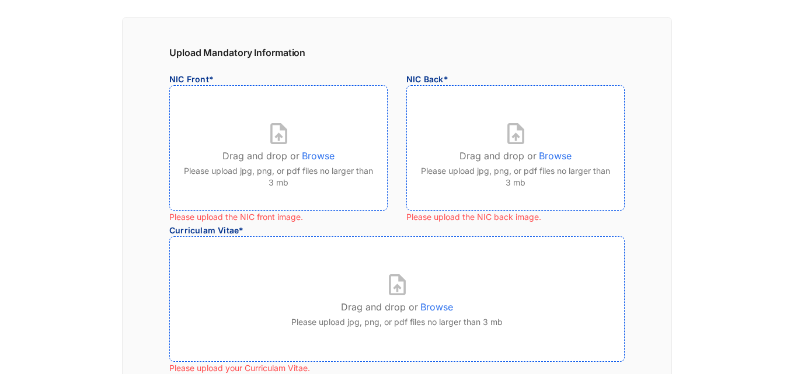
click at [311, 159] on p "Browse" at bounding box center [318, 153] width 33 height 19
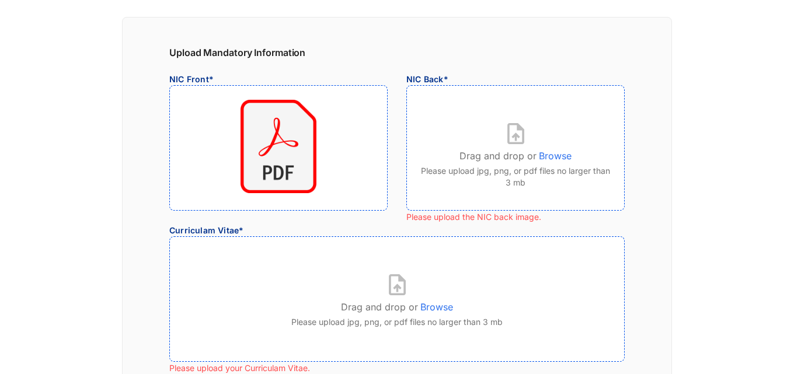
click at [546, 157] on p "Browse" at bounding box center [555, 153] width 33 height 19
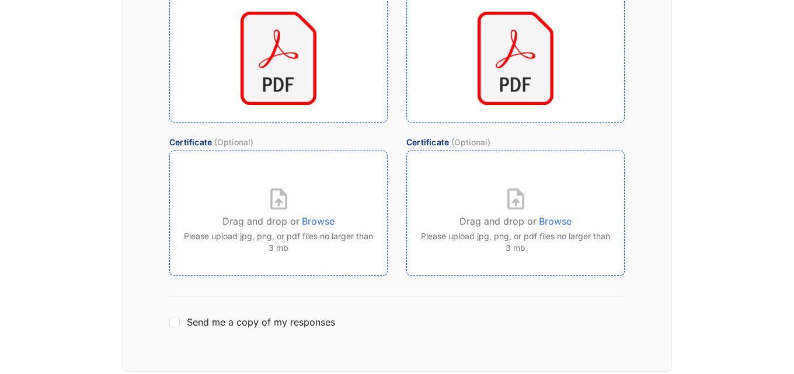
scroll to position [512, 0]
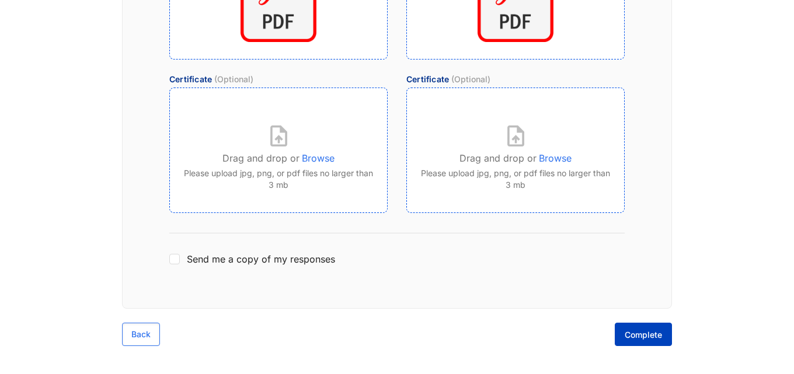
click at [640, 333] on span "Complete" at bounding box center [643, 335] width 37 height 12
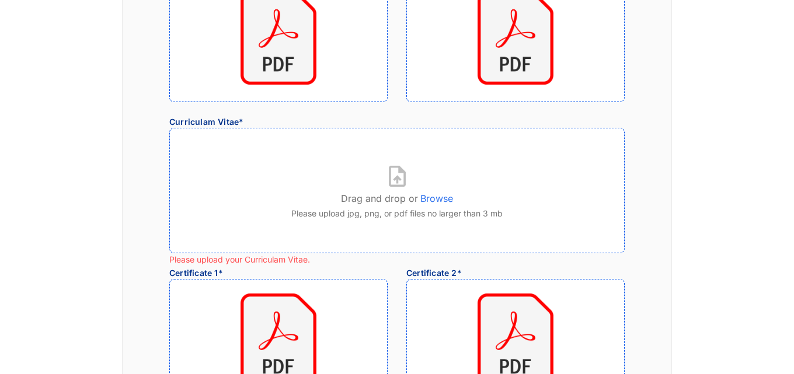
scroll to position [220, 0]
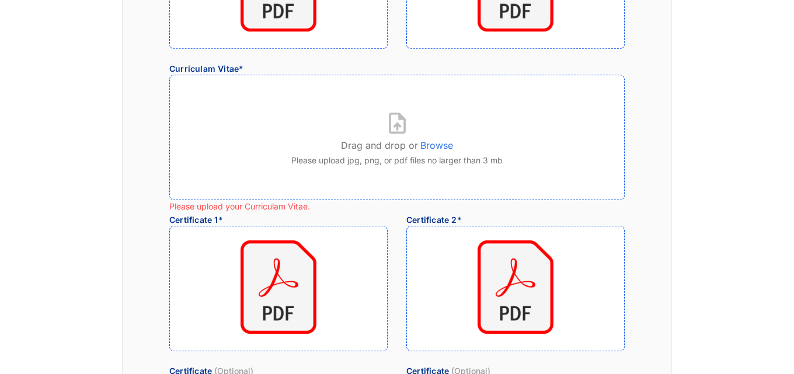
click at [430, 147] on p "Browse" at bounding box center [437, 143] width 33 height 19
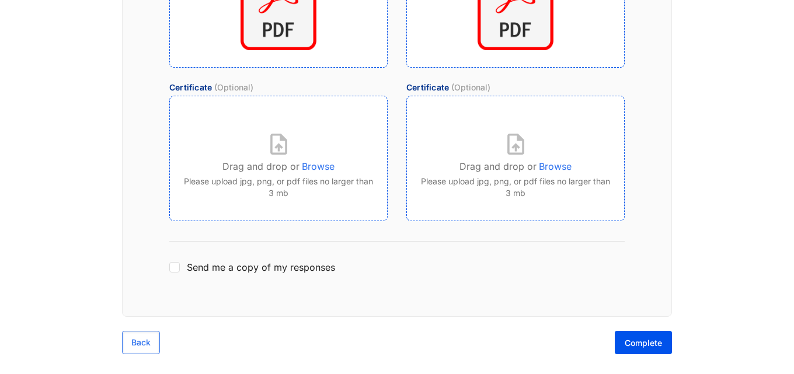
scroll to position [512, 0]
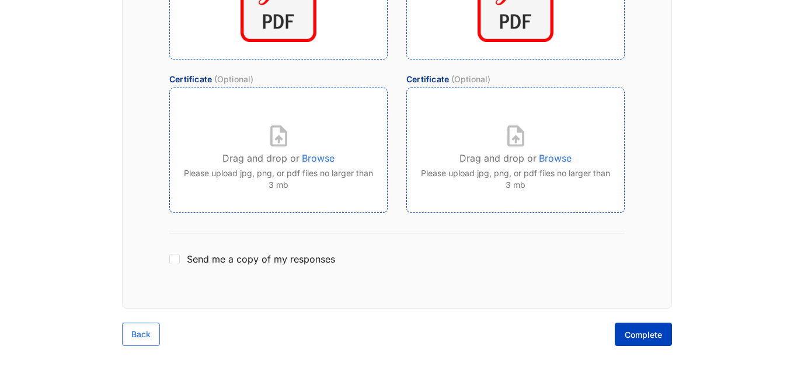
click at [649, 327] on button "Complete" at bounding box center [643, 334] width 57 height 23
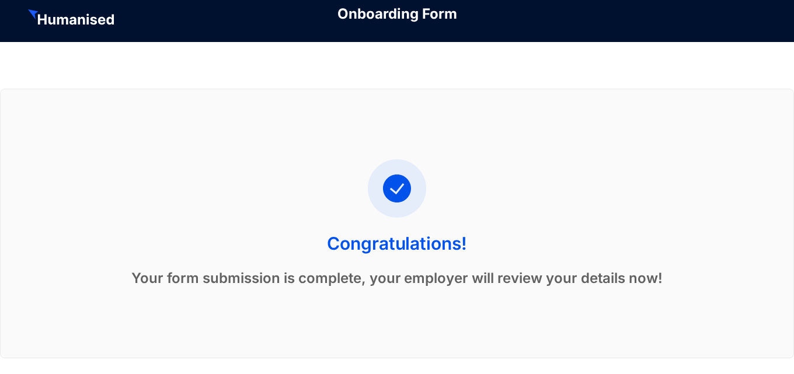
scroll to position [0, 0]
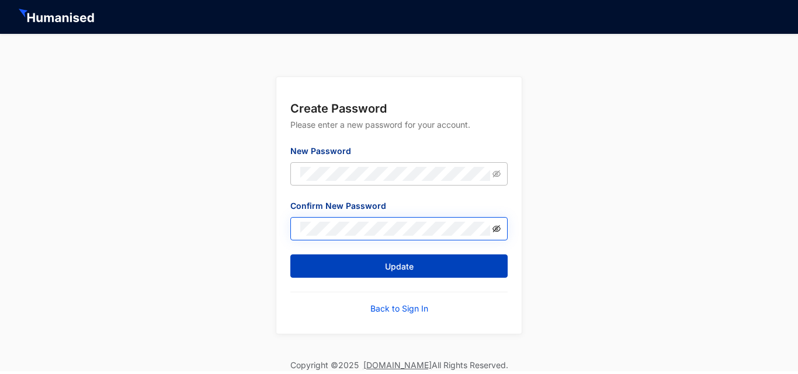
click at [499, 227] on icon "eye-invisible" at bounding box center [496, 229] width 8 height 8
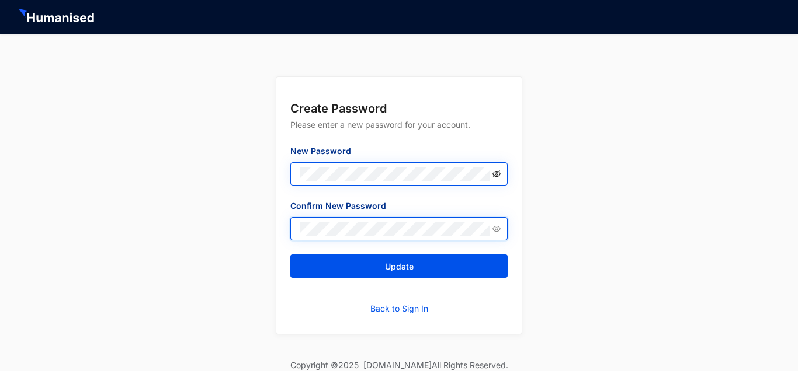
click at [498, 176] on icon "eye-invisible" at bounding box center [496, 174] width 8 height 8
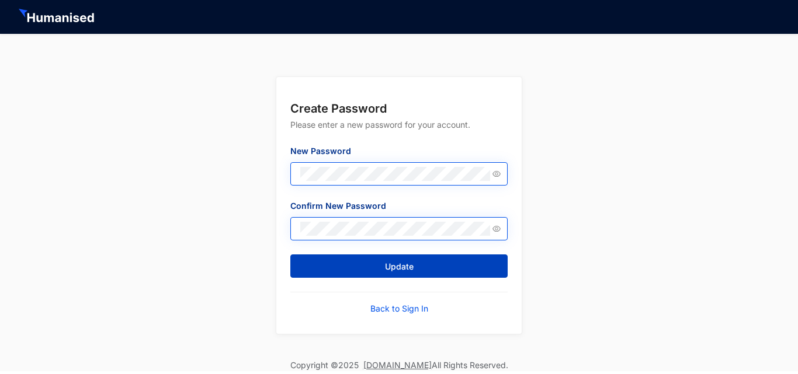
click at [448, 268] on button "Update" at bounding box center [398, 266] width 217 height 23
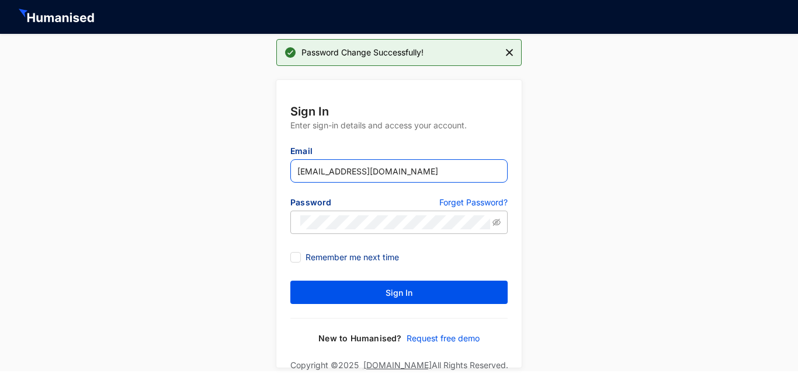
click at [450, 173] on input "[EMAIL_ADDRESS][DOMAIN_NAME]" at bounding box center [398, 170] width 217 height 23
drag, startPoint x: 450, startPoint y: 173, endPoint x: 273, endPoint y: 173, distance: 177.0
click at [273, 173] on div "Sign In Enter sign-in details and access your account. Email hello@cloudaccount…" at bounding box center [399, 215] width 798 height 289
click at [271, 207] on div "Sign In Enter sign-in details and access your account. Email hello@cloudaccount…" at bounding box center [399, 215] width 798 height 289
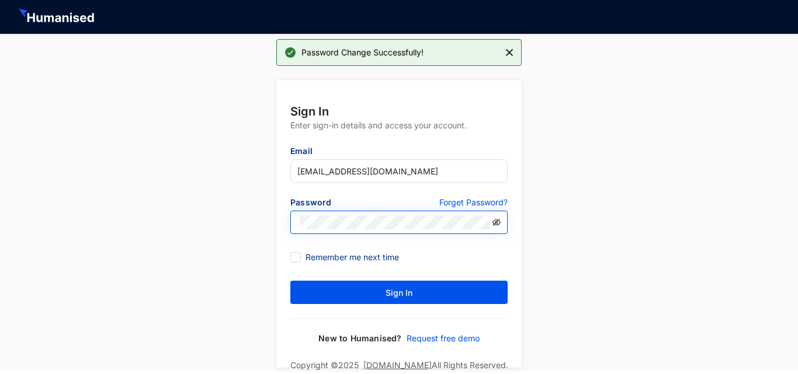
click at [498, 222] on icon "eye-invisible" at bounding box center [496, 222] width 8 height 8
drag, startPoint x: 449, startPoint y: 178, endPoint x: 279, endPoint y: 157, distance: 170.6
click at [279, 157] on form "Sign In Enter sign-in details and access your account. Email hello@cloudaccount…" at bounding box center [398, 224] width 245 height 288
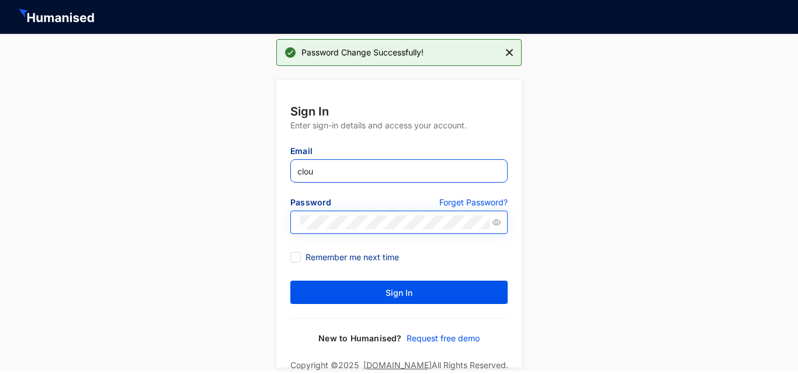
type input "[EMAIL_ADDRESS][DOMAIN_NAME]"
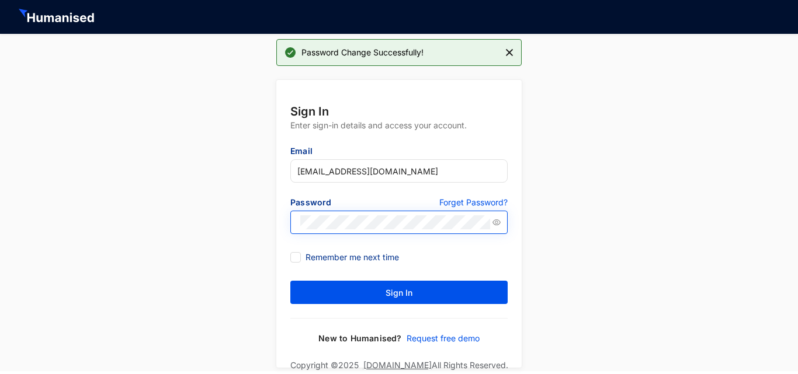
click at [255, 232] on div "Sign In Enter sign-in details and access your account. Email cloudacademy89@gma…" at bounding box center [399, 215] width 798 height 289
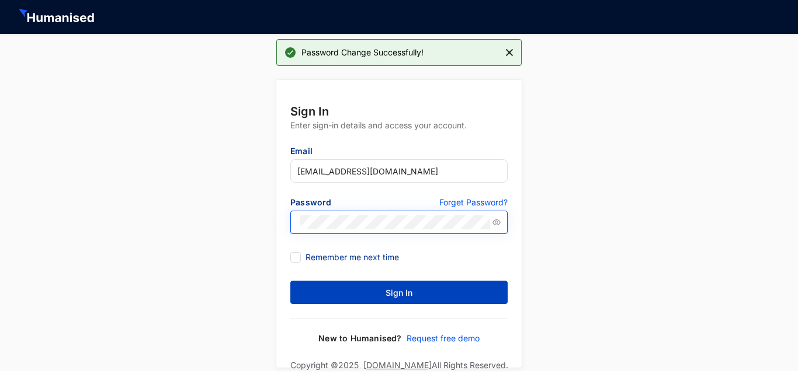
click at [331, 290] on button "Sign In" at bounding box center [398, 292] width 217 height 23
